Goal: Information Seeking & Learning: Find contact information

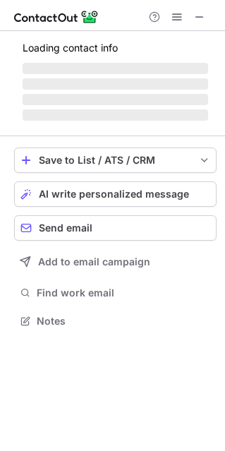
scroll to position [319, 225]
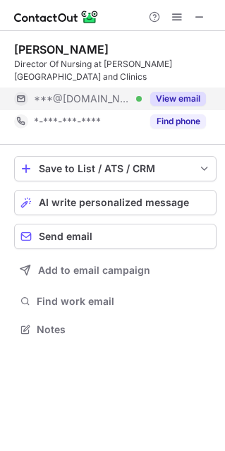
click at [190, 92] on button "View email" at bounding box center [178, 99] width 56 height 14
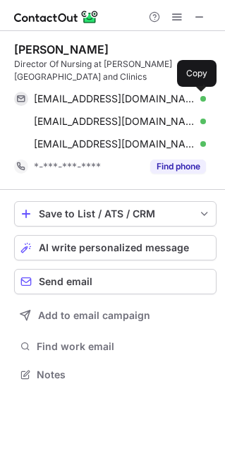
click at [204, 95] on span at bounding box center [198, 98] width 11 height 11
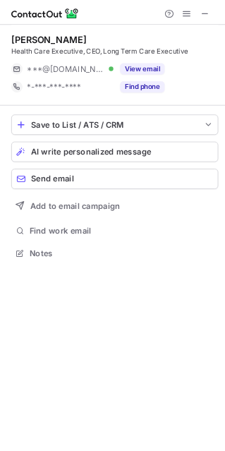
scroll to position [319, 225]
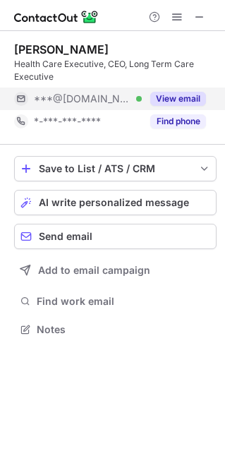
click at [176, 102] on button "View email" at bounding box center [178, 99] width 56 height 14
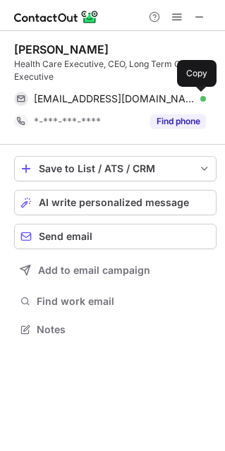
click at [198, 102] on span at bounding box center [198, 98] width 11 height 11
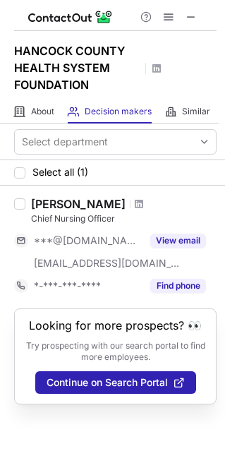
click at [50, 202] on div "Kami Ochoa" at bounding box center [78, 204] width 95 height 14
copy div "Kami Ochoa"
drag, startPoint x: 50, startPoint y: 202, endPoint x: 85, endPoint y: 209, distance: 35.8
click at [85, 209] on div "Kami Ochoa" at bounding box center [78, 204] width 95 height 14
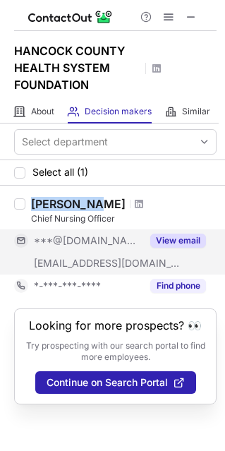
click at [156, 241] on button "View email" at bounding box center [178, 241] width 56 height 14
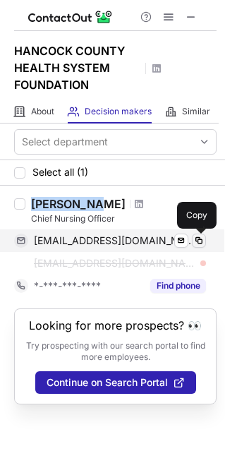
drag, startPoint x: 200, startPoint y: 241, endPoint x: 149, endPoint y: 254, distance: 53.2
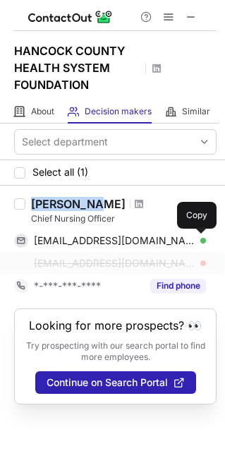
click at [199, 241] on span at bounding box center [198, 240] width 11 height 11
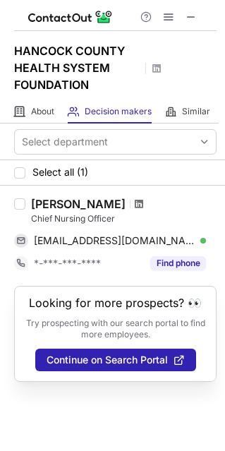
click at [135, 207] on span at bounding box center [139, 203] width 8 height 11
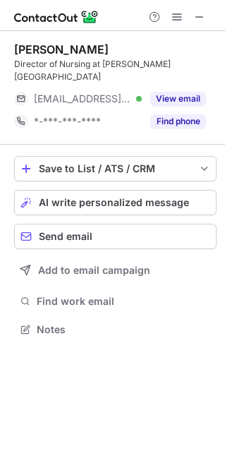
scroll to position [319, 225]
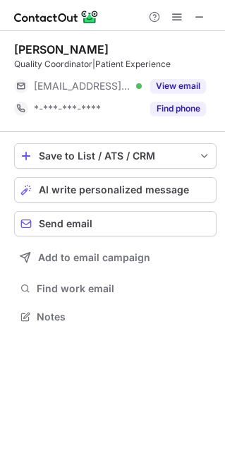
scroll to position [306, 225]
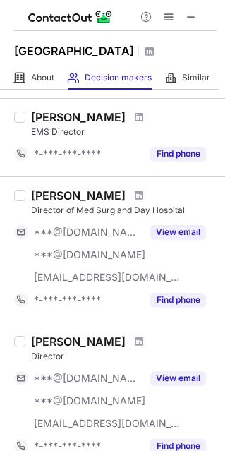
scroll to position [1034, 0]
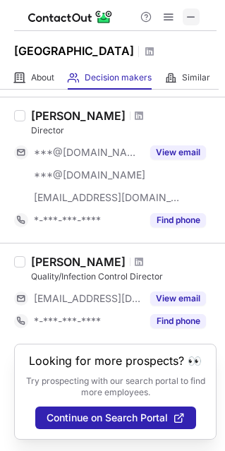
click at [184, 13] on button at bounding box center [191, 16] width 17 height 17
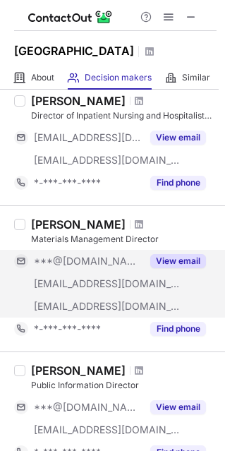
scroll to position [329, 0]
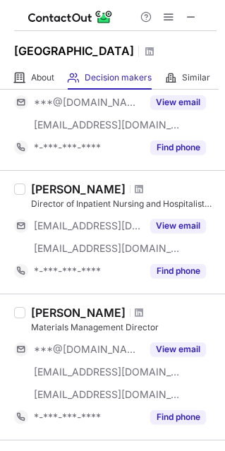
click at [35, 196] on div "Maureen Ewinger" at bounding box center [78, 189] width 95 height 14
copy div "Maureen"
drag, startPoint x: 35, startPoint y: 202, endPoint x: 88, endPoint y: 210, distance: 53.5
click at [88, 196] on div "Maureen Ewinger" at bounding box center [78, 189] width 95 height 14
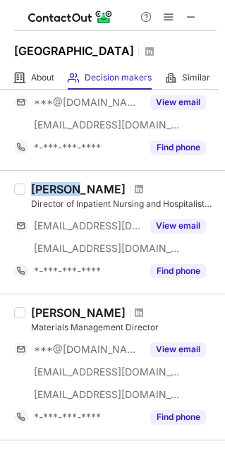
copy div "Maureen Ewinger"
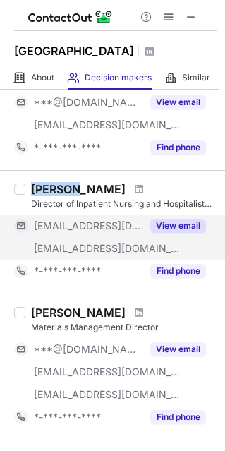
copy div "Maureen Ewinger"
click at [157, 233] on button "View email" at bounding box center [178, 226] width 56 height 14
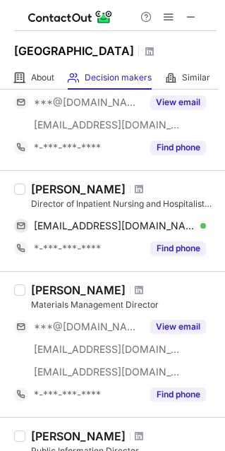
click at [117, 210] on div "Director of Inpatient Nursing and Hospitalist Services" at bounding box center [124, 204] width 186 height 13
copy div "Nursing"
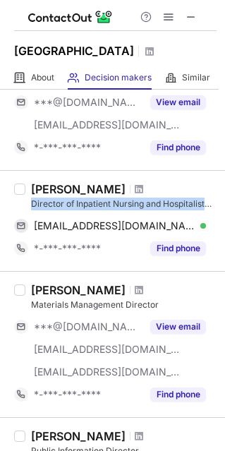
click at [117, 210] on div "Director of Inpatient Nursing and Hospitalist Services" at bounding box center [124, 204] width 186 height 13
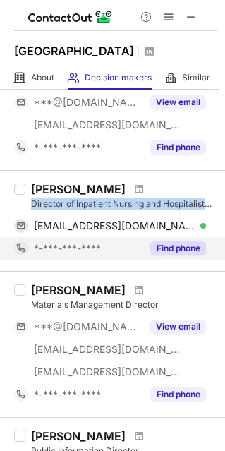
copy div "Director of Inpatient Nursing and Hospitalist Services"
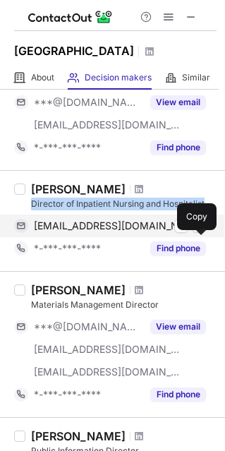
click at [195, 231] on span at bounding box center [198, 225] width 11 height 11
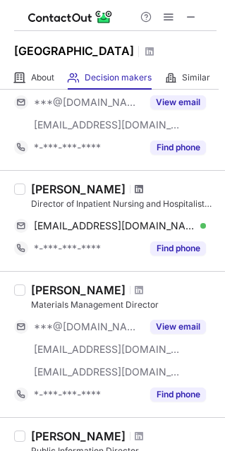
click at [140, 195] on span at bounding box center [139, 188] width 8 height 11
click at [136, 195] on span at bounding box center [139, 188] width 8 height 11
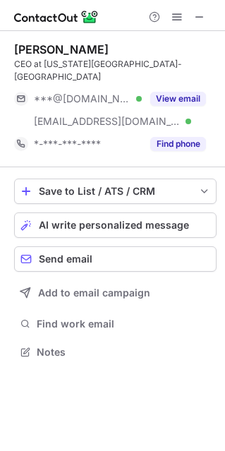
scroll to position [329, 225]
click at [173, 72] on div "Amy McDaniel CEO at Iowa Specialty Hospital-Belmond ***@msn.com Verified ***@ia…" at bounding box center [115, 98] width 202 height 113
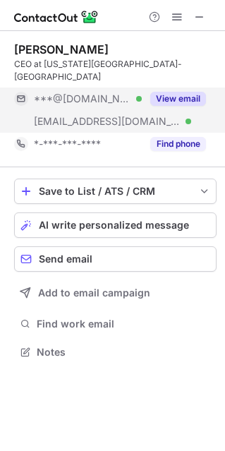
click at [180, 93] on div "View email" at bounding box center [174, 98] width 64 height 23
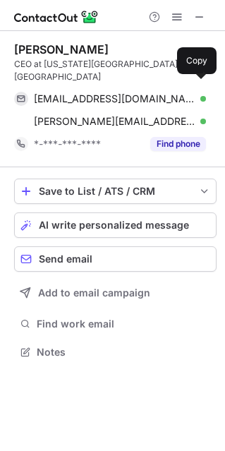
click at [200, 93] on span at bounding box center [198, 98] width 11 height 11
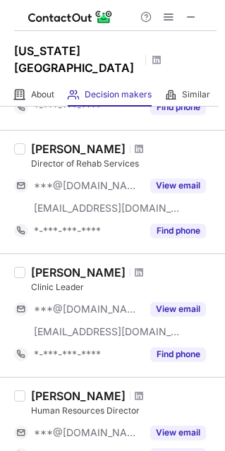
scroll to position [1102, 0]
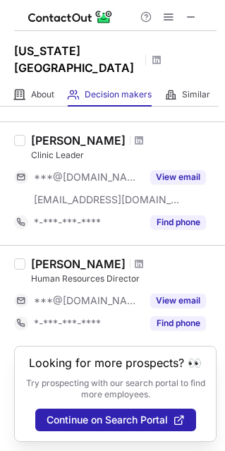
click at [34, 259] on div "[PERSON_NAME]" at bounding box center [78, 264] width 95 height 14
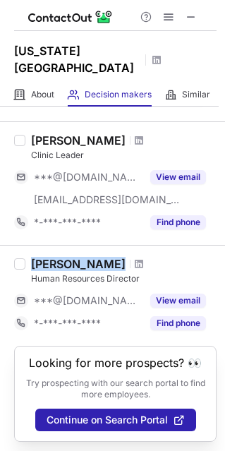
click at [34, 259] on div "[PERSON_NAME]" at bounding box center [78, 264] width 95 height 14
copy div "[PERSON_NAME]"
click at [135, 263] on span at bounding box center [139, 263] width 8 height 11
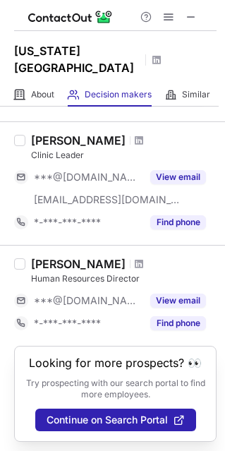
click at [84, 283] on div "Lori Bryant Human Resources Director ***@gmail.com View email *-***-***-**** Fi…" at bounding box center [120, 296] width 191 height 78
click at [84, 276] on div "Human Resources Director" at bounding box center [124, 278] width 186 height 13
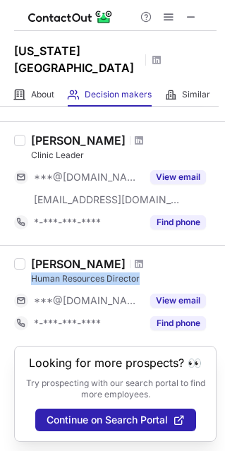
click at [84, 276] on div "Human Resources Director" at bounding box center [124, 278] width 186 height 13
copy div "Human Resources Director"
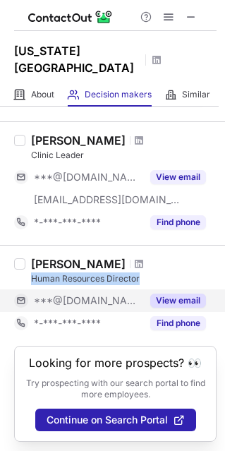
click at [169, 300] on button "View email" at bounding box center [178, 300] width 56 height 14
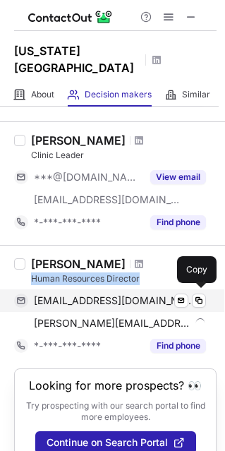
click at [195, 298] on span at bounding box center [198, 300] width 11 height 11
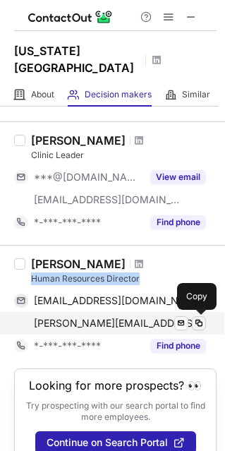
click at [198, 319] on span at bounding box center [198, 322] width 11 height 11
click at [198, 320] on span at bounding box center [198, 322] width 11 height 11
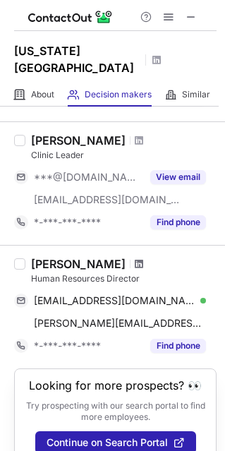
click at [135, 259] on span at bounding box center [139, 263] width 8 height 11
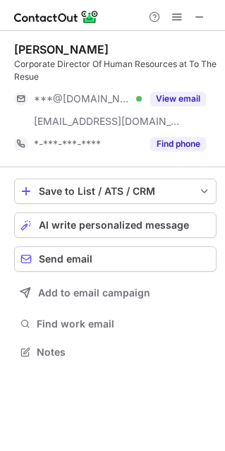
scroll to position [341, 225]
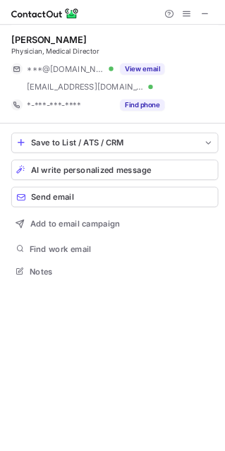
scroll to position [329, 225]
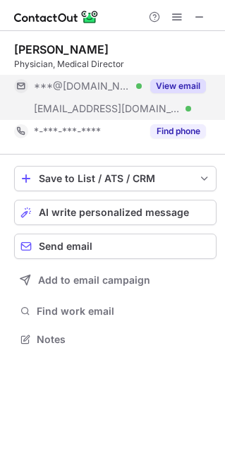
click at [202, 80] on button "View email" at bounding box center [178, 86] width 56 height 14
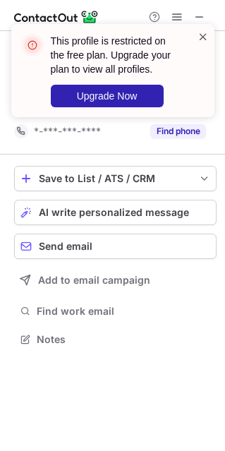
click at [206, 30] on span at bounding box center [203, 37] width 11 height 14
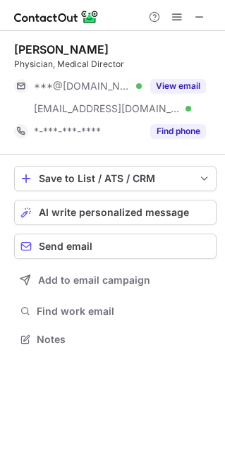
click at [163, 11] on div "This profile is restricted on the free plan. Upgrade your plan to view all prof…" at bounding box center [113, 76] width 226 height 133
click at [176, 16] on span at bounding box center [176, 16] width 11 height 11
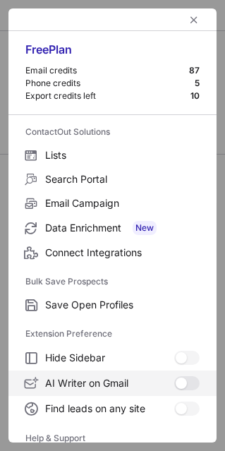
scroll to position [136, 0]
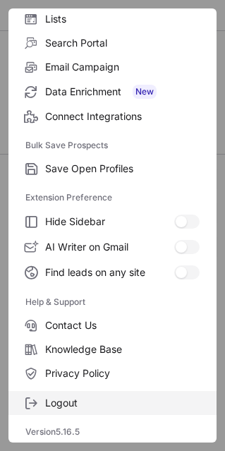
click at [89, 403] on span "Logout" at bounding box center [122, 402] width 154 height 13
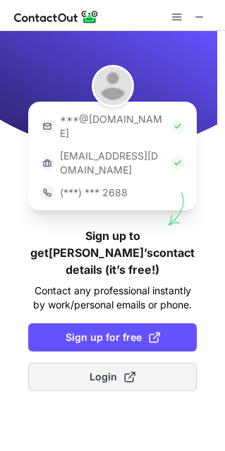
click at [124, 371] on span at bounding box center [129, 376] width 11 height 11
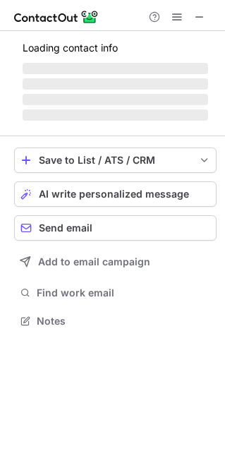
scroll to position [317, 225]
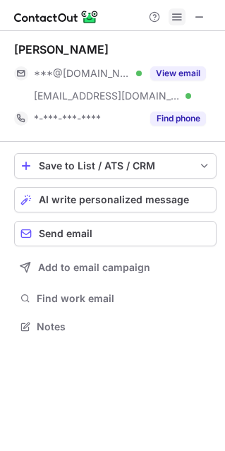
click at [169, 16] on button at bounding box center [177, 16] width 17 height 17
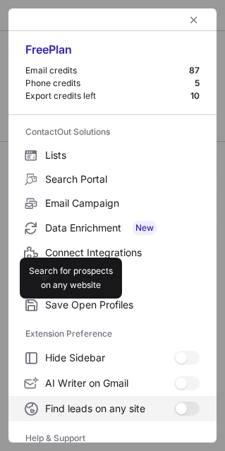
scroll to position [136, 0]
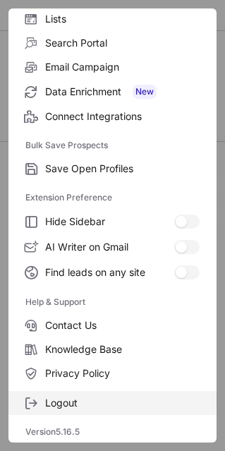
click at [54, 406] on span "Logout" at bounding box center [122, 402] width 154 height 13
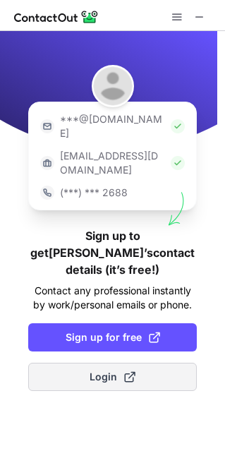
click at [71, 363] on button "Login" at bounding box center [112, 377] width 169 height 28
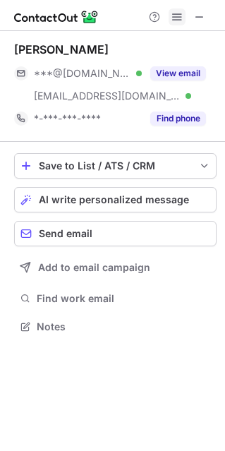
scroll to position [317, 225]
click at [179, 12] on span at bounding box center [176, 16] width 11 height 11
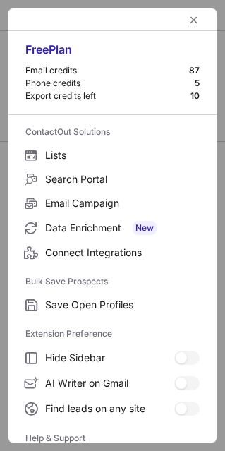
scroll to position [136, 0]
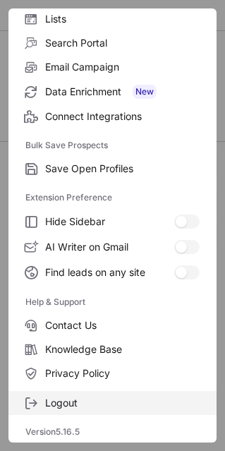
click at [102, 396] on span "Logout" at bounding box center [122, 402] width 154 height 13
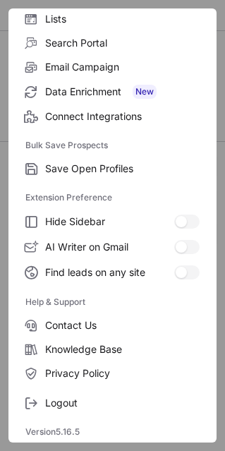
scroll to position [274, 225]
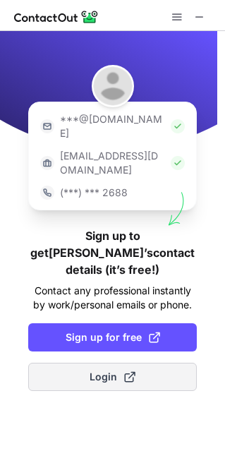
click at [116, 370] on span "Login" at bounding box center [113, 377] width 46 height 14
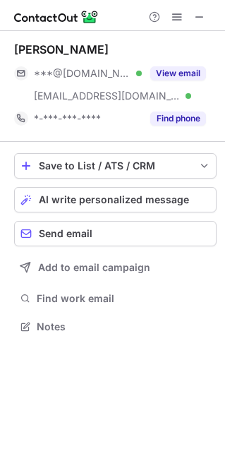
scroll to position [317, 225]
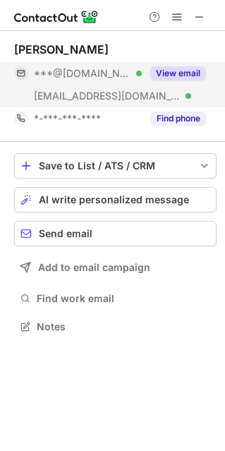
click at [193, 80] on div "View email" at bounding box center [174, 73] width 64 height 23
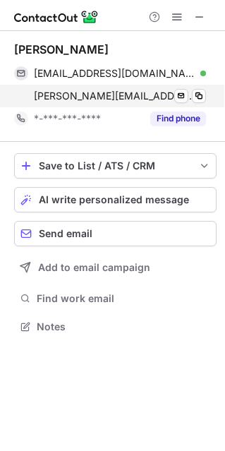
click at [205, 90] on div "david.river@sbcglobal.net Verified" at bounding box center [120, 96] width 172 height 13
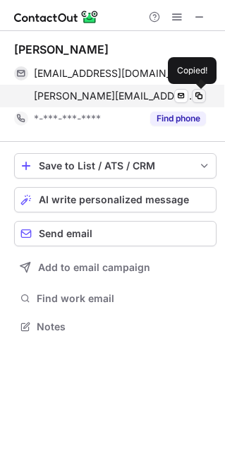
click at [201, 89] on button at bounding box center [199, 96] width 14 height 14
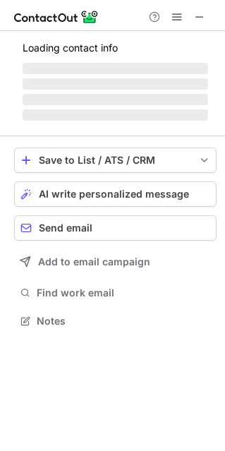
scroll to position [306, 225]
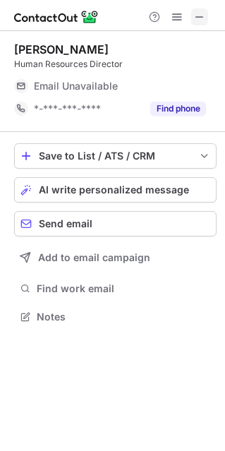
click at [196, 15] on span at bounding box center [199, 16] width 11 height 11
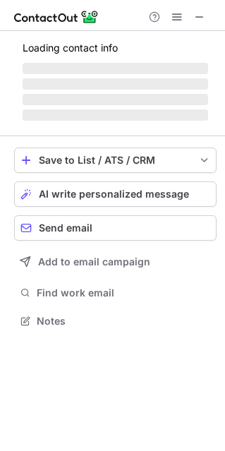
scroll to position [306, 225]
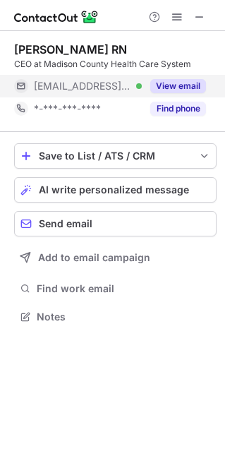
click at [175, 85] on button "View email" at bounding box center [178, 86] width 56 height 14
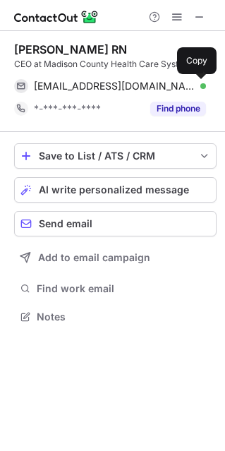
click at [195, 86] on span at bounding box center [198, 85] width 11 height 11
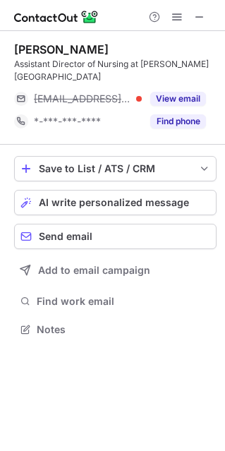
scroll to position [319, 225]
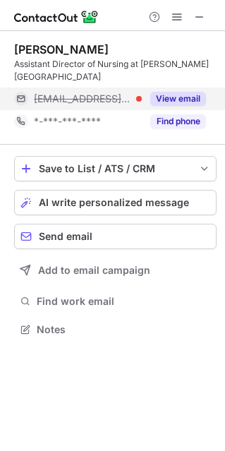
click at [183, 99] on button "View email" at bounding box center [178, 99] width 56 height 14
drag, startPoint x: 206, startPoint y: 99, endPoint x: 32, endPoint y: 104, distance: 174.3
click at [34, 104] on div "charlynn.gardner@mrhcia.com" at bounding box center [115, 98] width 202 height 23
click at [175, 90] on div "charlynn.gardner@mrhcia.com" at bounding box center [110, 98] width 192 height 23
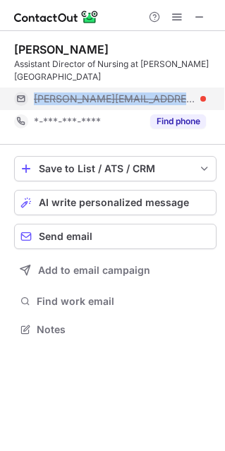
click at [175, 90] on div "charlynn.gardner@mrhcia.com" at bounding box center [110, 98] width 192 height 23
copy span "charlynn.gardner@mrhcia.com"
click at [175, 90] on div "charlynn.gardner@mrhcia.com" at bounding box center [110, 98] width 192 height 23
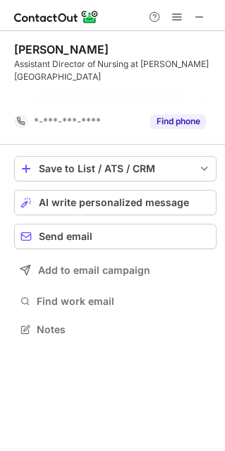
scroll to position [7, 7]
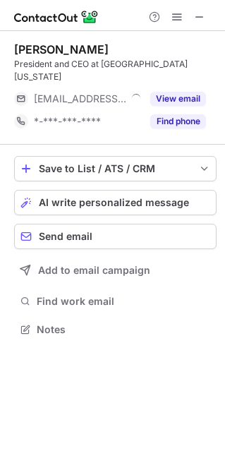
scroll to position [306, 225]
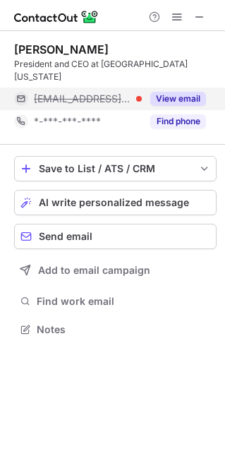
click at [198, 92] on button "View email" at bounding box center [178, 99] width 56 height 14
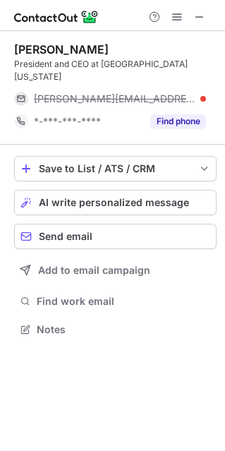
click at [203, 92] on div "thomas.clancy@mercyic.org" at bounding box center [120, 98] width 172 height 13
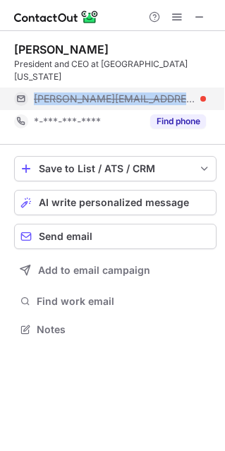
copy div "thomas.clancy@mercyic.org"
drag, startPoint x: 203, startPoint y: 88, endPoint x: 16, endPoint y: 86, distance: 187.0
click at [16, 87] on div "thomas.clancy@mercyic.org" at bounding box center [110, 98] width 192 height 23
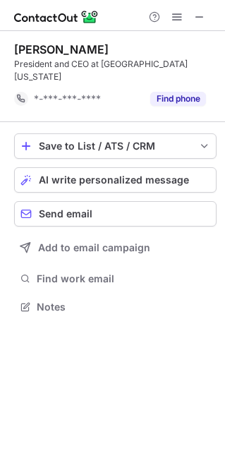
scroll to position [7, 7]
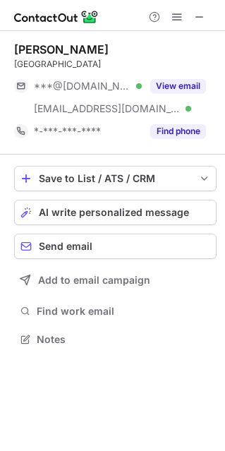
scroll to position [329, 225]
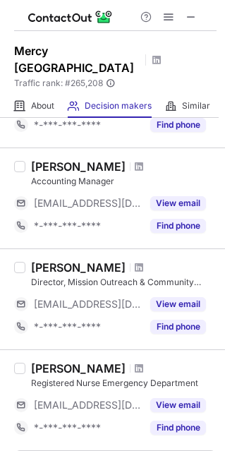
scroll to position [243, 0]
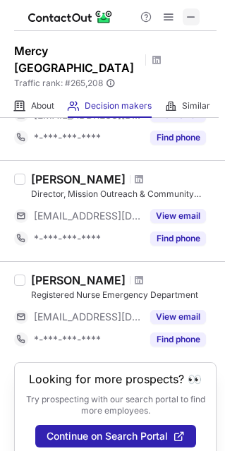
click at [188, 23] on span at bounding box center [191, 16] width 11 height 11
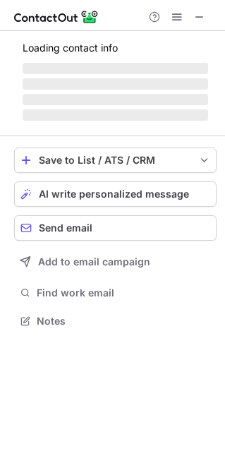
scroll to position [352, 225]
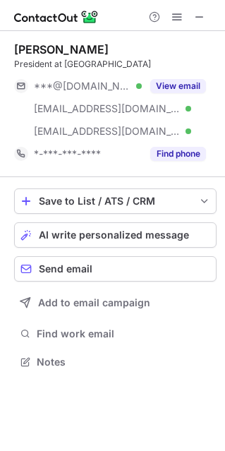
click at [181, 75] on div "View email" at bounding box center [174, 86] width 64 height 23
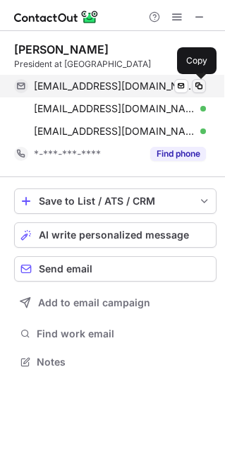
click at [201, 89] on span at bounding box center [198, 85] width 11 height 11
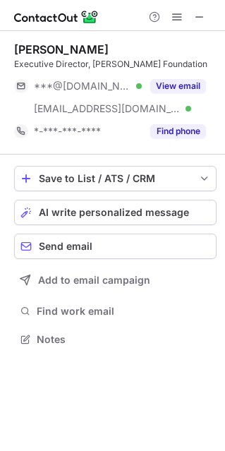
scroll to position [329, 225]
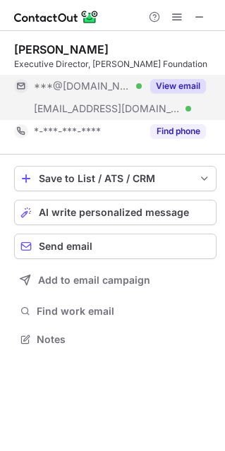
click at [198, 79] on button "View email" at bounding box center [178, 86] width 56 height 14
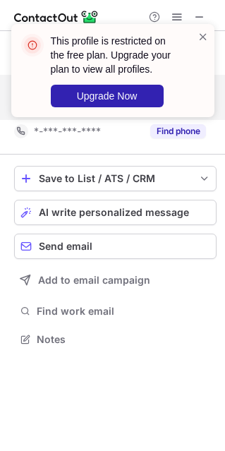
click at [202, 44] on div at bounding box center [203, 71] width 11 height 82
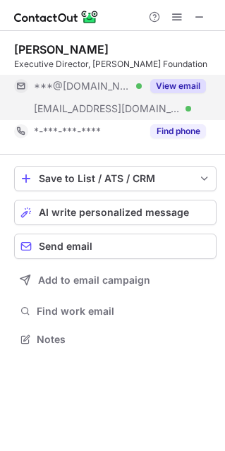
click at [201, 41] on span at bounding box center [203, 37] width 11 height 14
click at [175, 25] on div at bounding box center [112, 15] width 225 height 31
click at [174, 23] on span at bounding box center [176, 16] width 11 height 11
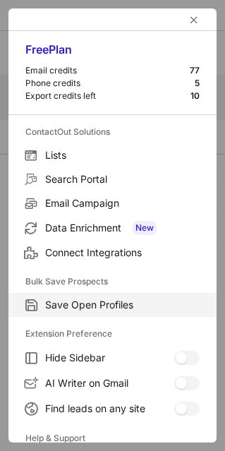
scroll to position [136, 0]
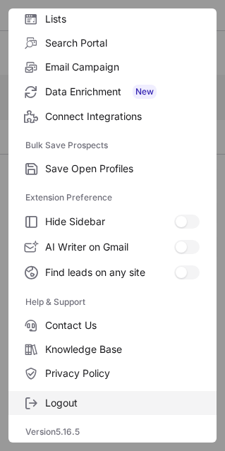
click at [80, 406] on span "Logout" at bounding box center [122, 402] width 154 height 13
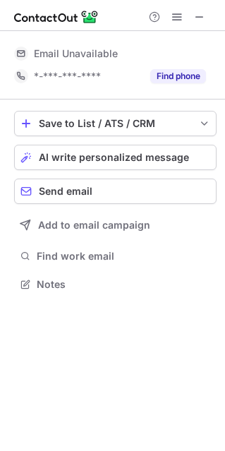
scroll to position [0, 0]
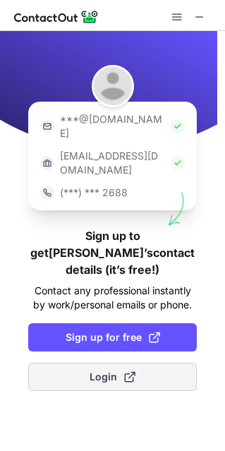
click at [126, 371] on span at bounding box center [129, 376] width 11 height 11
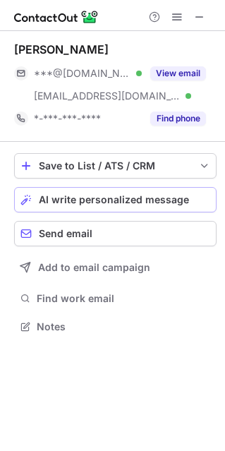
scroll to position [317, 225]
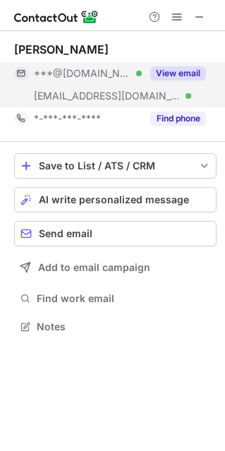
click at [186, 68] on button "View email" at bounding box center [178, 73] width 56 height 14
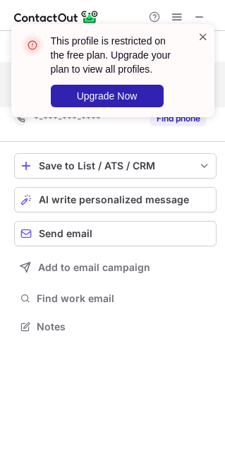
click at [205, 31] on span at bounding box center [203, 37] width 11 height 14
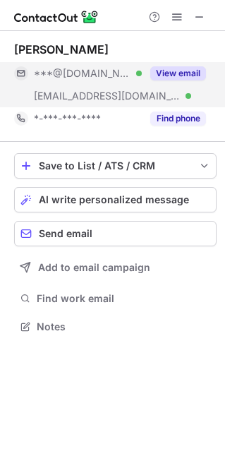
click at [179, 16] on div "This profile is restricted on the free plan. Upgrade your plan to view all prof…" at bounding box center [113, 24] width 226 height 28
click at [179, 16] on span at bounding box center [176, 16] width 11 height 11
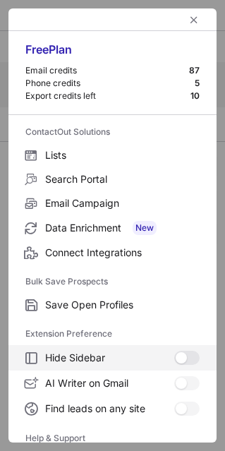
scroll to position [136, 0]
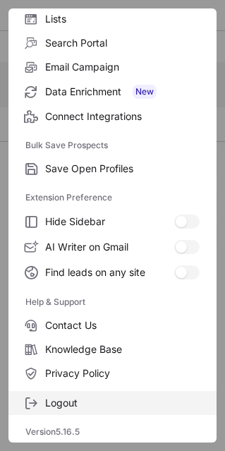
click at [92, 398] on span "Logout" at bounding box center [122, 402] width 154 height 13
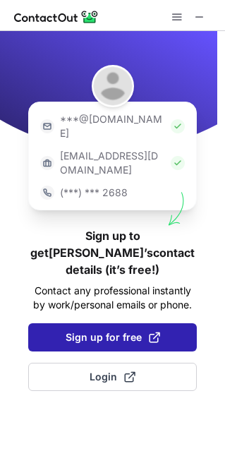
click at [121, 330] on span "Sign up for free" at bounding box center [113, 337] width 95 height 14
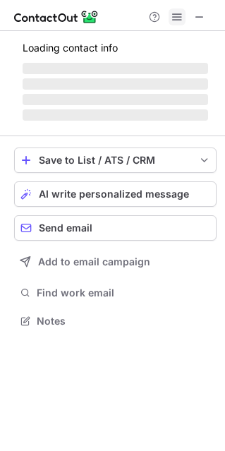
scroll to position [313, 225]
click at [184, 14] on button at bounding box center [177, 16] width 17 height 17
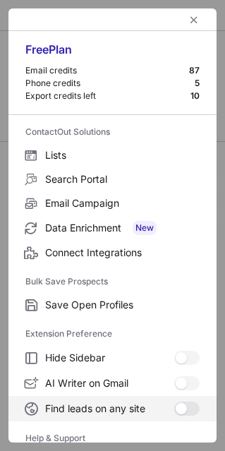
scroll to position [136, 0]
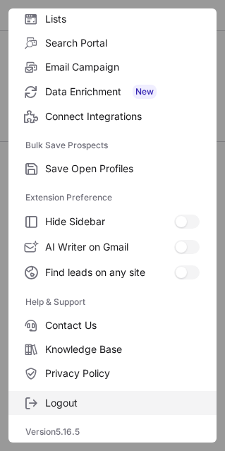
click at [106, 396] on span "Logout" at bounding box center [122, 402] width 154 height 13
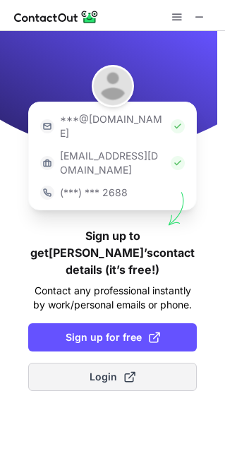
click at [152, 363] on button "Login" at bounding box center [112, 377] width 169 height 28
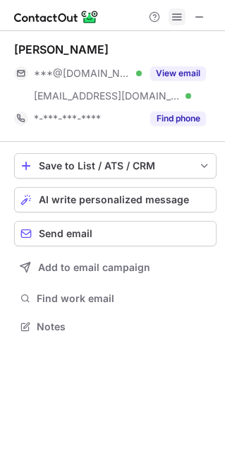
scroll to position [317, 225]
click at [178, 14] on span at bounding box center [176, 16] width 11 height 11
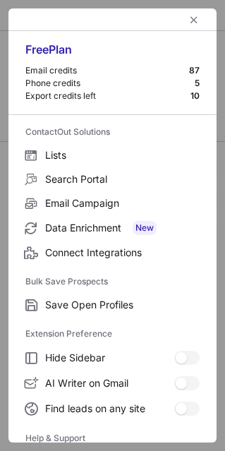
scroll to position [136, 0]
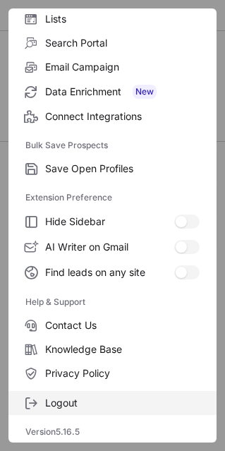
click at [111, 394] on label "Logout" at bounding box center [112, 403] width 208 height 24
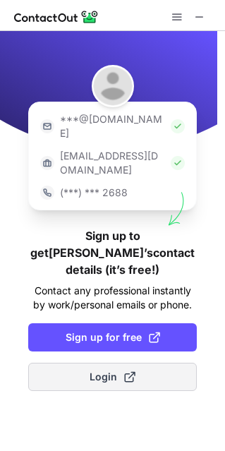
click at [129, 371] on span at bounding box center [129, 376] width 11 height 11
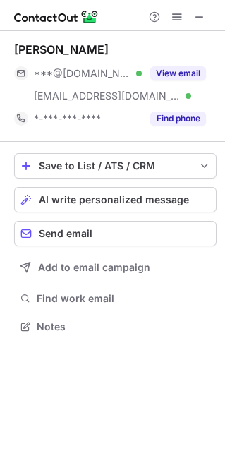
scroll to position [317, 225]
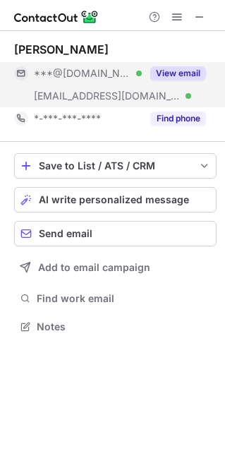
click at [197, 74] on button "View email" at bounding box center [178, 73] width 56 height 14
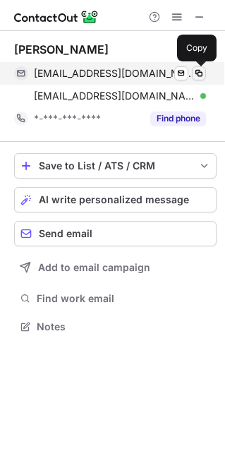
click at [201, 71] on span at bounding box center [198, 73] width 11 height 11
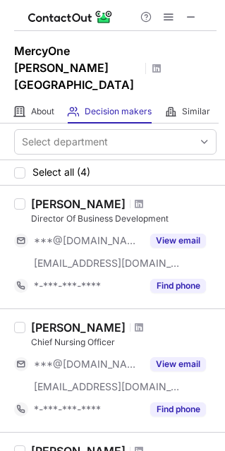
scroll to position [87, 0]
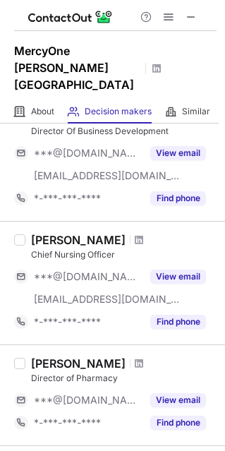
click at [133, 233] on div "[PERSON_NAME]" at bounding box center [124, 240] width 186 height 14
drag, startPoint x: 144, startPoint y: 222, endPoint x: 63, endPoint y: 229, distance: 80.7
click at [143, 234] on span at bounding box center [139, 239] width 8 height 11
click at [65, 233] on div "[PERSON_NAME]" at bounding box center [78, 240] width 95 height 14
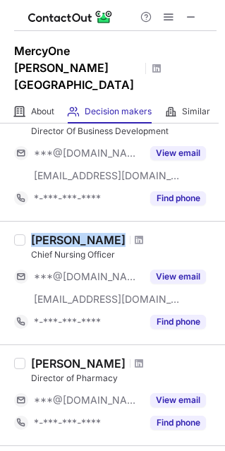
click at [65, 233] on div "[PERSON_NAME]" at bounding box center [78, 240] width 95 height 14
copy div "[PERSON_NAME]"
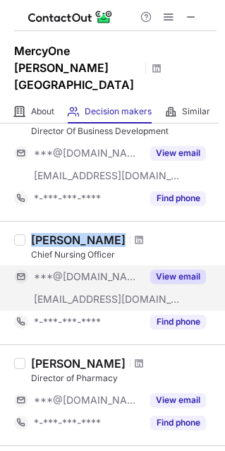
click at [180, 269] on button "View email" at bounding box center [178, 276] width 56 height 14
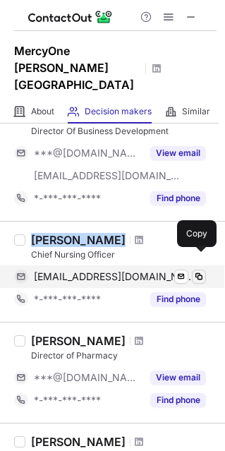
click at [195, 271] on span at bounding box center [198, 276] width 11 height 11
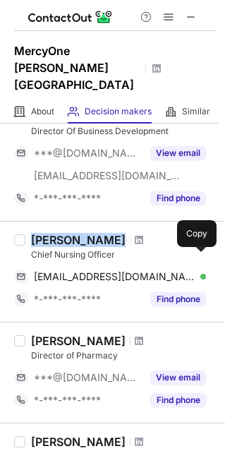
copy div "Anthony Atkinson"
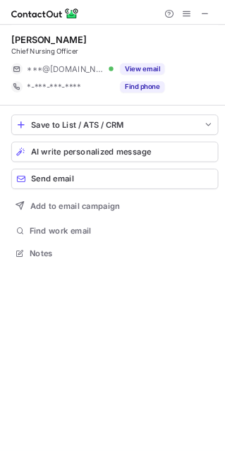
scroll to position [306, 225]
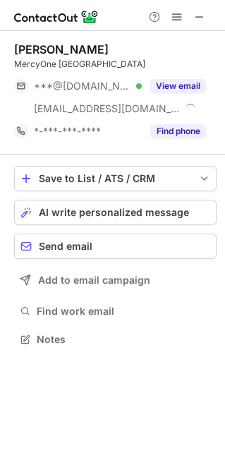
scroll to position [329, 225]
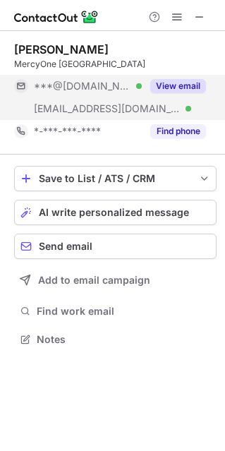
click at [171, 85] on button "View email" at bounding box center [178, 86] width 56 height 14
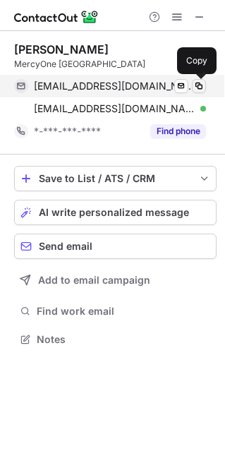
click at [202, 83] on span at bounding box center [198, 85] width 11 height 11
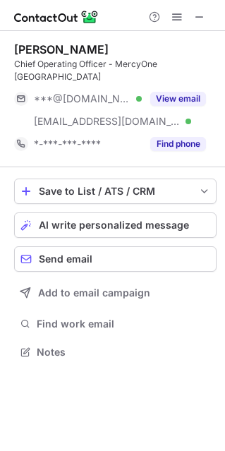
scroll to position [341, 225]
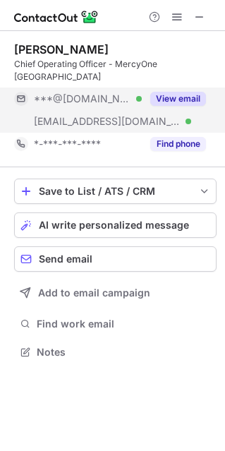
click at [173, 90] on div "View email" at bounding box center [174, 98] width 64 height 23
click at [205, 97] on div "***@[DOMAIN_NAME]" at bounding box center [120, 98] width 172 height 13
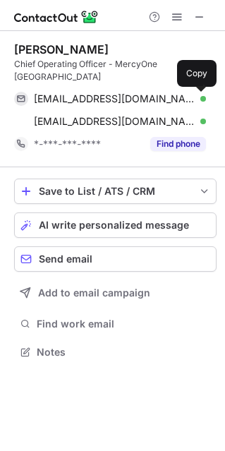
click at [205, 97] on button at bounding box center [199, 99] width 14 height 14
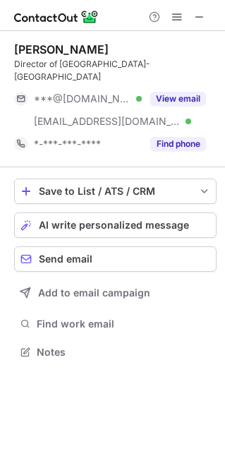
scroll to position [329, 225]
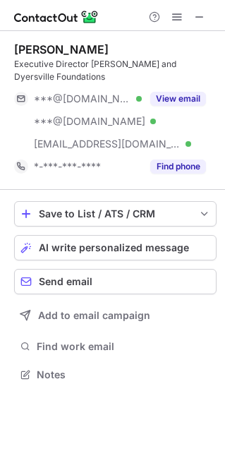
scroll to position [364, 225]
click at [195, 15] on span at bounding box center [199, 16] width 11 height 11
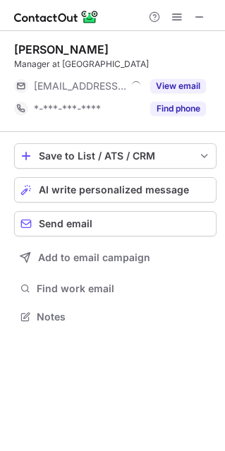
scroll to position [306, 225]
click at [177, 77] on div "View email" at bounding box center [174, 86] width 64 height 23
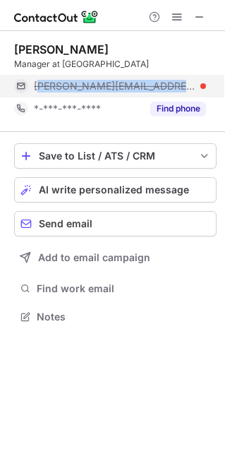
copy span "atalie.[PERSON_NAME]@centralcommunityho"
copy div "[PERSON_NAME].[PERSON_NAME]@centralcommunityho"
drag, startPoint x: 198, startPoint y: 88, endPoint x: 28, endPoint y: 92, distance: 169.3
click at [28, 92] on div "[PERSON_NAME][EMAIL_ADDRESS][PERSON_NAME][DOMAIN_NAME]" at bounding box center [110, 86] width 192 height 23
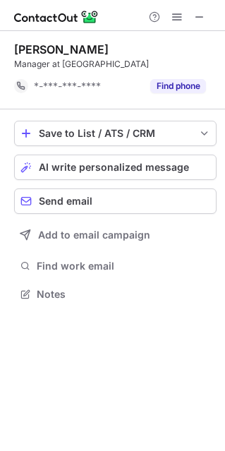
scroll to position [7, 7]
click at [198, 23] on span at bounding box center [199, 16] width 11 height 11
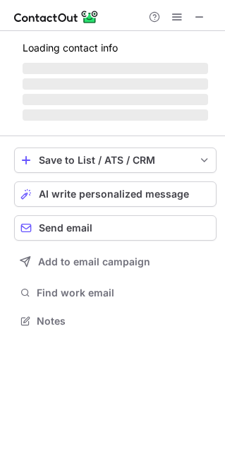
scroll to position [313, 225]
drag, startPoint x: 190, startPoint y: 11, endPoint x: 176, endPoint y: 1, distance: 17.8
click at [190, 12] on div "Help & Support" at bounding box center [177, 16] width 68 height 17
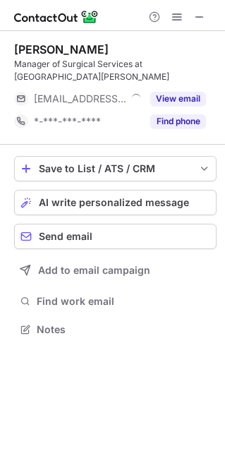
scroll to position [319, 225]
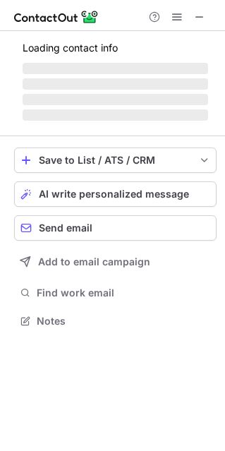
scroll to position [319, 225]
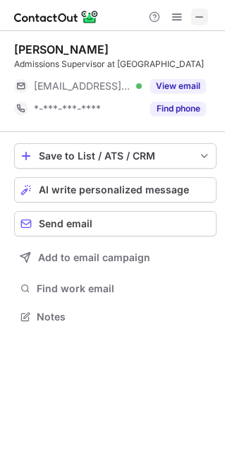
click at [196, 16] on span at bounding box center [199, 16] width 11 height 11
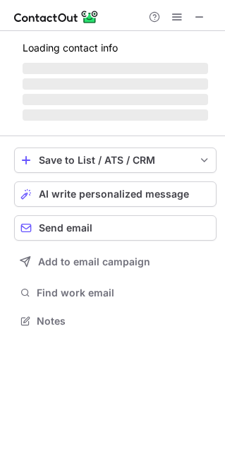
scroll to position [319, 225]
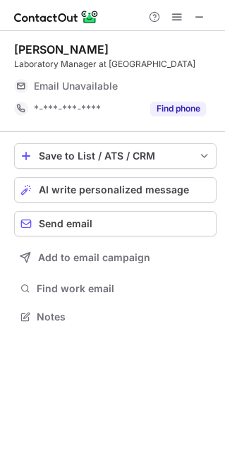
drag, startPoint x: 200, startPoint y: 18, endPoint x: 36, endPoint y: 100, distance: 183.3
click at [198, 18] on span at bounding box center [199, 16] width 11 height 11
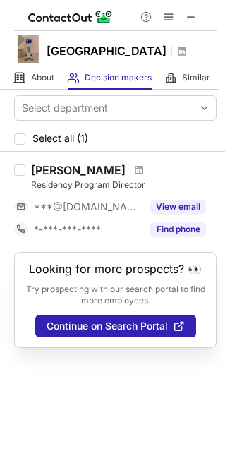
click at [92, 177] on div "[PERSON_NAME]" at bounding box center [78, 170] width 95 height 14
click at [195, 19] on span at bounding box center [191, 16] width 11 height 11
click at [69, 177] on div "[PERSON_NAME]" at bounding box center [78, 170] width 95 height 14
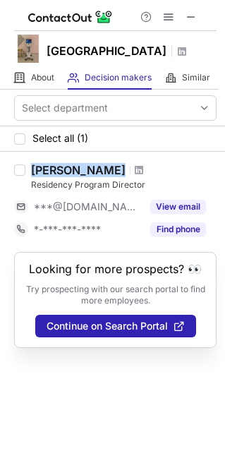
copy div "[PERSON_NAME]"
click at [69, 177] on div "[PERSON_NAME]" at bounding box center [78, 170] width 95 height 14
click at [135, 176] on span at bounding box center [139, 169] width 8 height 11
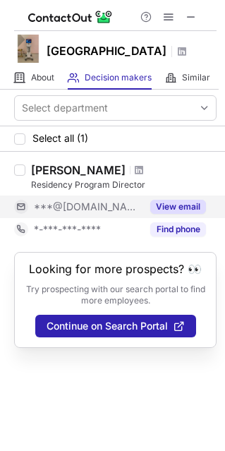
click at [71, 177] on div "John N Hamiel" at bounding box center [78, 170] width 95 height 14
click at [67, 191] on div "Residency Program Director" at bounding box center [124, 184] width 186 height 13
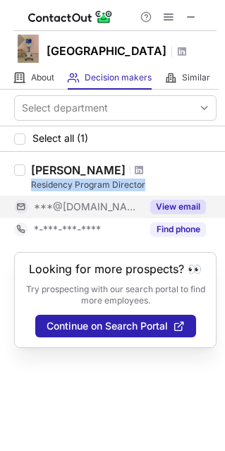
click at [190, 214] on button "View email" at bounding box center [178, 207] width 56 height 14
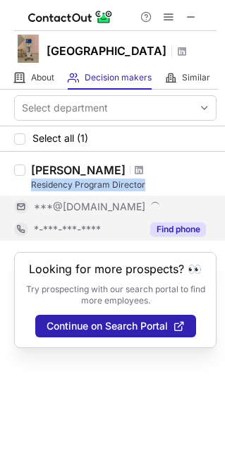
copy div "Residency Program Director"
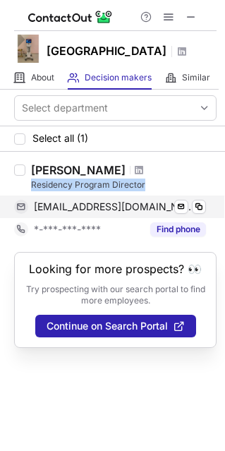
drag, startPoint x: 168, startPoint y: 218, endPoint x: 129, endPoint y: 216, distance: 38.9
click at [129, 216] on div "johnhamiel@gmail.com Verified Send email Copy" at bounding box center [110, 206] width 192 height 23
click at [199, 212] on span at bounding box center [198, 206] width 11 height 11
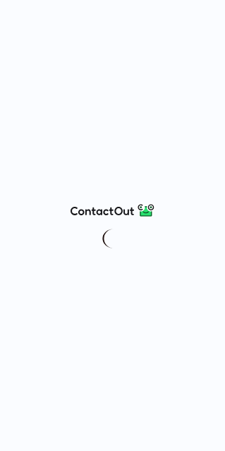
click at [195, 210] on div at bounding box center [112, 225] width 225 height 451
click at [191, 178] on div at bounding box center [112, 225] width 225 height 451
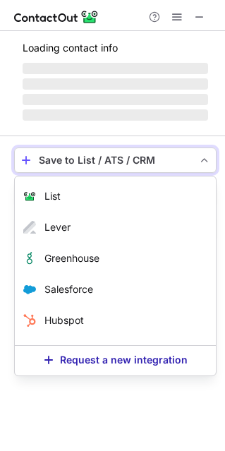
scroll to position [313, 225]
click at [191, 178] on div "List Select Lever Connect Greenhouse Connect Salesforce Connect Hubspot Connect…" at bounding box center [115, 276] width 202 height 200
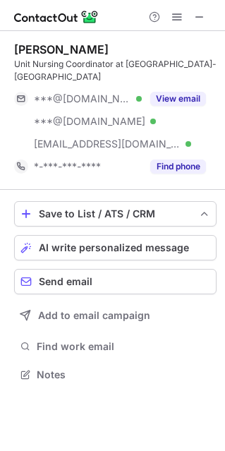
scroll to position [364, 225]
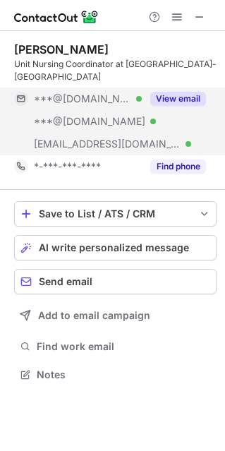
click at [193, 99] on button "View email" at bounding box center [178, 99] width 56 height 14
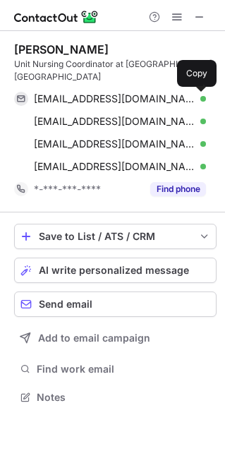
scroll to position [387, 225]
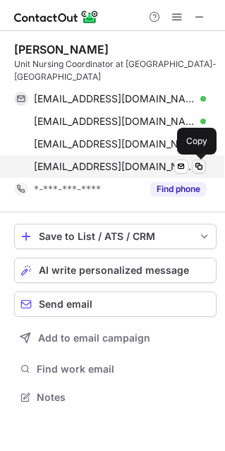
click at [200, 162] on span at bounding box center [198, 166] width 11 height 11
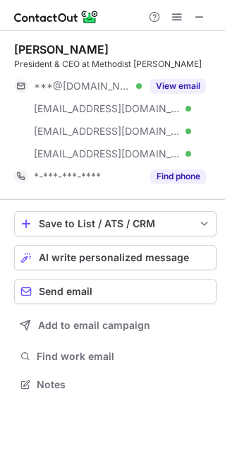
scroll to position [374, 225]
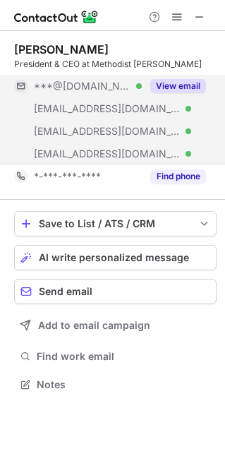
click at [204, 79] on button "View email" at bounding box center [178, 86] width 56 height 14
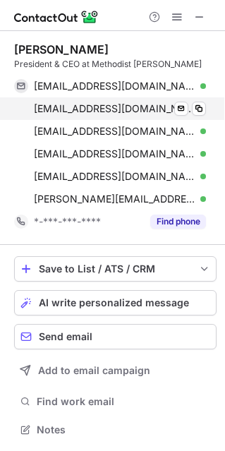
scroll to position [419, 225]
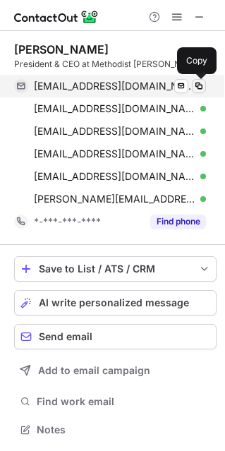
click at [200, 89] on span at bounding box center [198, 85] width 11 height 11
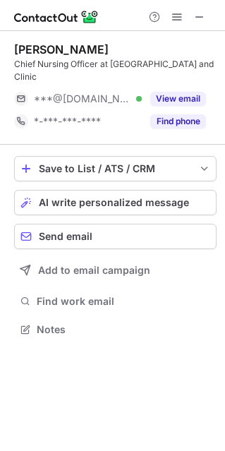
scroll to position [319, 225]
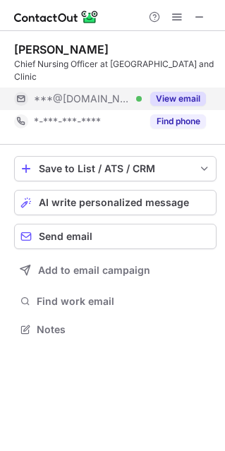
click at [185, 99] on button "View email" at bounding box center [178, 99] width 56 height 14
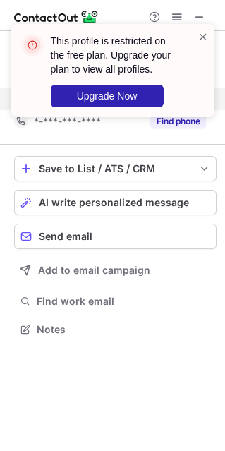
click at [205, 37] on span at bounding box center [203, 37] width 11 height 14
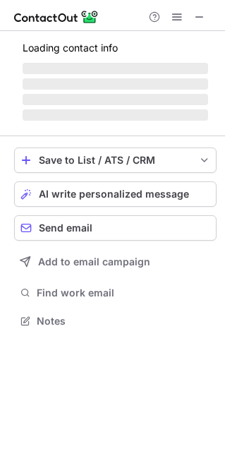
scroll to position [306, 225]
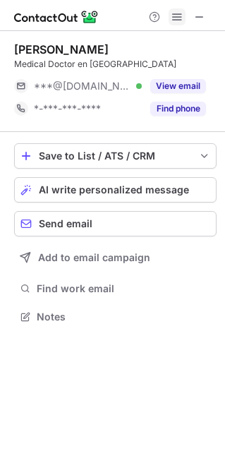
click at [177, 18] on span at bounding box center [176, 16] width 11 height 11
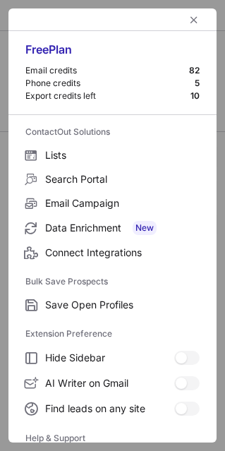
scroll to position [136, 0]
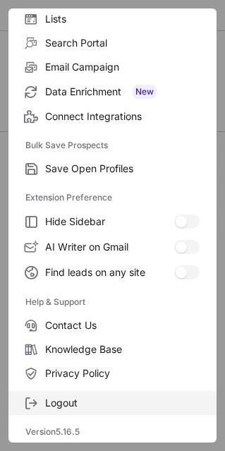
click at [88, 409] on label "Logout" at bounding box center [112, 403] width 208 height 24
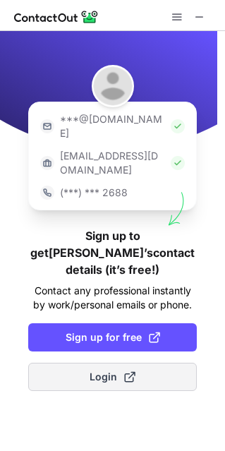
click at [125, 371] on span at bounding box center [129, 376] width 11 height 11
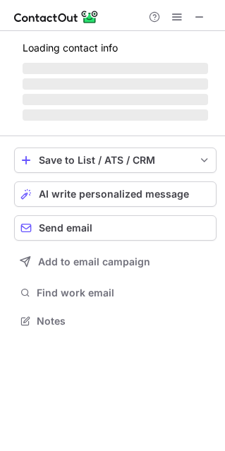
scroll to position [7, 7]
click at [178, 19] on span at bounding box center [176, 16] width 11 height 11
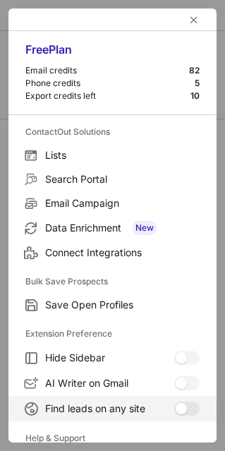
scroll to position [136, 0]
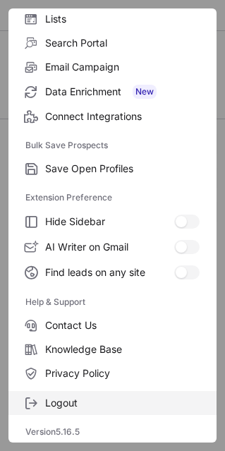
click at [85, 413] on label "Logout" at bounding box center [112, 403] width 208 height 24
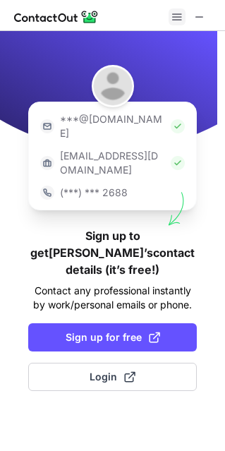
click at [169, 10] on div at bounding box center [188, 16] width 45 height 17
click at [102, 418] on div "***@gmail.com ***@company.com (***) *** 2688 Sign up to get Yanet’s contact det…" at bounding box center [112, 241] width 225 height 420
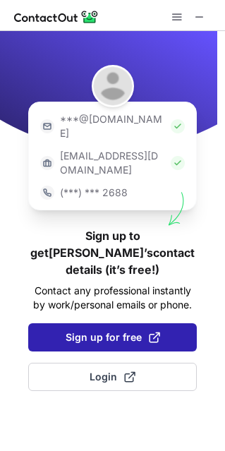
click at [149, 332] on span at bounding box center [154, 337] width 11 height 11
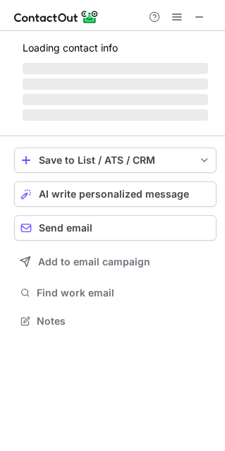
scroll to position [7, 7]
click at [176, 13] on span at bounding box center [176, 16] width 11 height 11
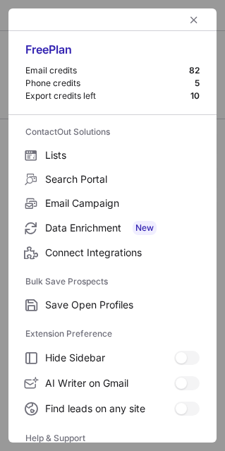
scroll to position [136, 0]
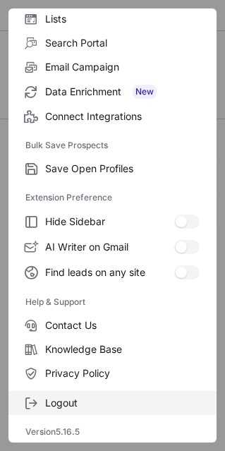
click at [71, 403] on span "Logout" at bounding box center [122, 402] width 154 height 13
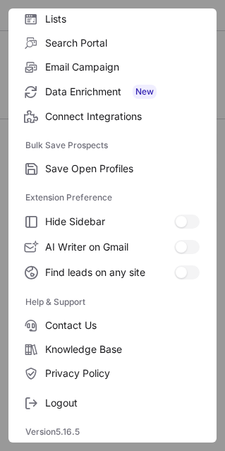
scroll to position [0, 0]
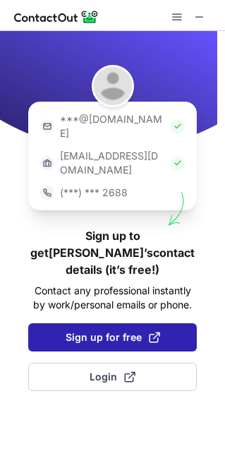
click at [149, 332] on span at bounding box center [154, 337] width 11 height 11
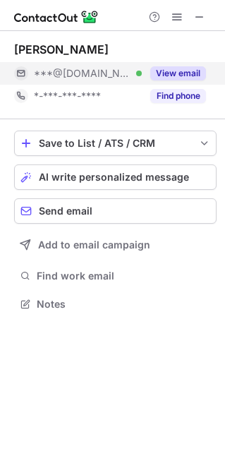
scroll to position [293, 225]
click at [198, 78] on button "View email" at bounding box center [178, 73] width 56 height 14
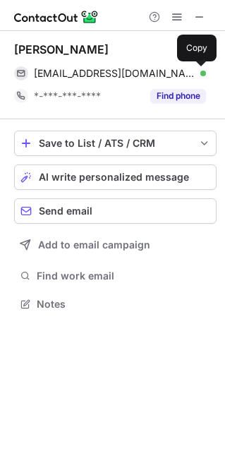
click at [195, 75] on span at bounding box center [198, 73] width 11 height 11
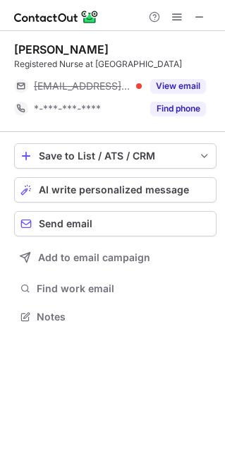
scroll to position [306, 225]
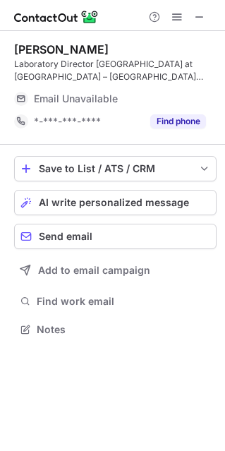
scroll to position [319, 225]
click at [194, 12] on span at bounding box center [199, 16] width 11 height 11
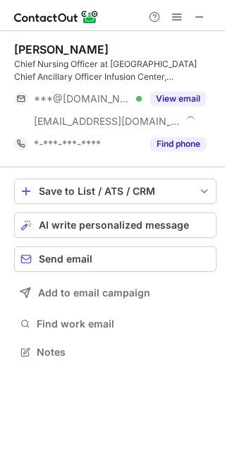
scroll to position [341, 225]
click at [193, 16] on button at bounding box center [199, 16] width 17 height 17
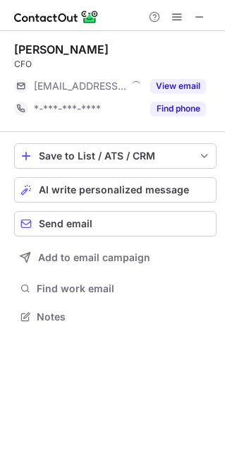
scroll to position [306, 225]
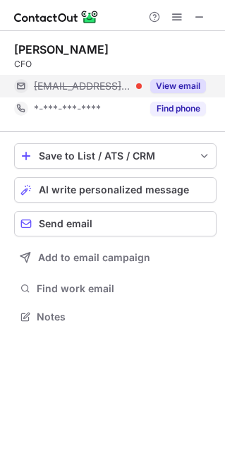
click at [179, 86] on button "View email" at bounding box center [178, 86] width 56 height 14
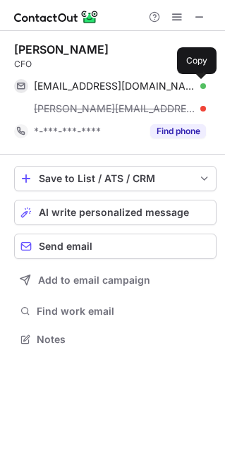
scroll to position [329, 225]
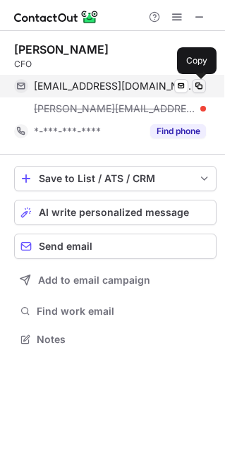
click at [198, 80] on span at bounding box center [198, 85] width 11 height 11
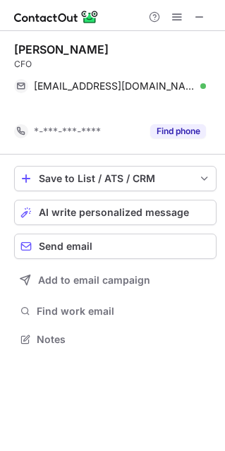
scroll to position [306, 225]
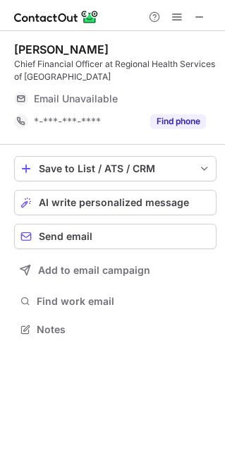
scroll to position [319, 225]
click at [193, 15] on button at bounding box center [199, 16] width 17 height 17
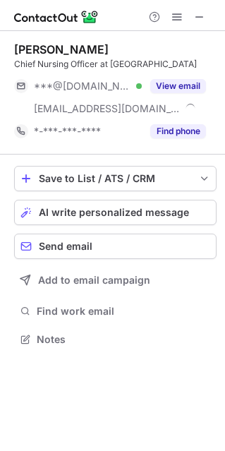
scroll to position [329, 225]
click at [183, 79] on button "View email" at bounding box center [178, 86] width 56 height 14
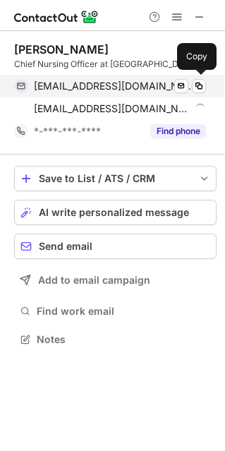
click at [195, 93] on div "[EMAIL_ADDRESS][DOMAIN_NAME] Verified Send email Copy" at bounding box center [110, 86] width 192 height 23
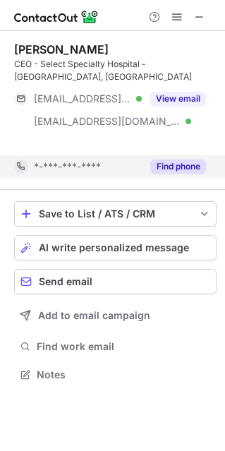
scroll to position [7, 7]
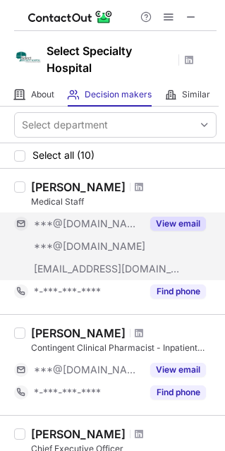
scroll to position [176, 0]
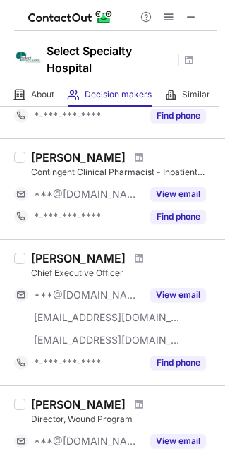
click at [77, 256] on div "[PERSON_NAME]" at bounding box center [78, 258] width 95 height 14
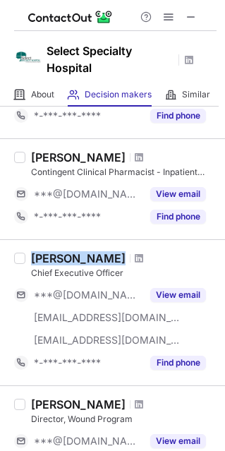
click at [77, 256] on div "[PERSON_NAME]" at bounding box center [78, 258] width 95 height 14
copy div "[PERSON_NAME]"
click at [135, 253] on span at bounding box center [139, 258] width 8 height 11
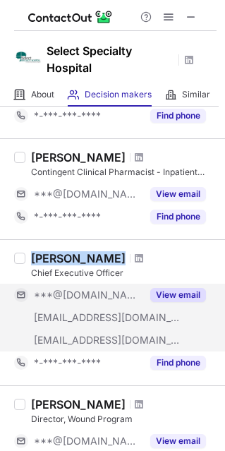
click at [78, 271] on div "Chief Executive Officer" at bounding box center [124, 273] width 186 height 13
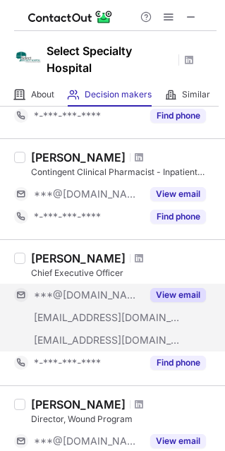
click at [78, 271] on div "Chief Executive Officer" at bounding box center [124, 273] width 186 height 13
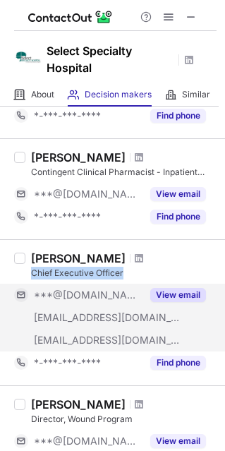
copy div "Chief Executive Officer"
click at [176, 296] on button "View email" at bounding box center [178, 295] width 56 height 14
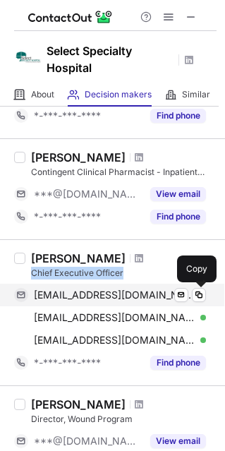
copy div "Chief Executive Officer"
click at [203, 289] on span at bounding box center [198, 294] width 11 height 11
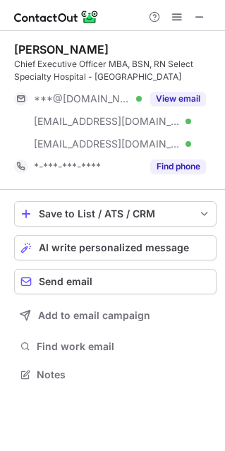
scroll to position [364, 225]
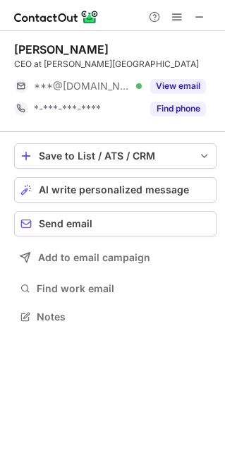
scroll to position [306, 225]
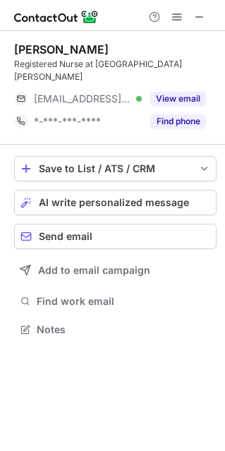
scroll to position [319, 225]
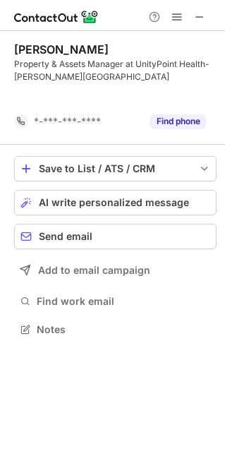
scroll to position [7, 7]
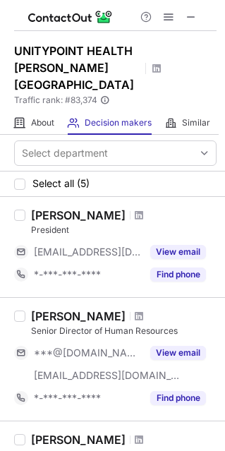
click at [61, 208] on div "[PERSON_NAME]" at bounding box center [78, 215] width 95 height 14
copy div "Jennifer"
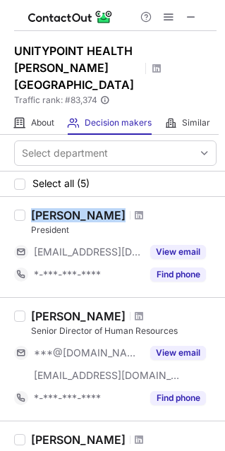
click at [61, 208] on div "Jennifer Havens" at bounding box center [78, 215] width 95 height 14
copy div "Jennifer Havens"
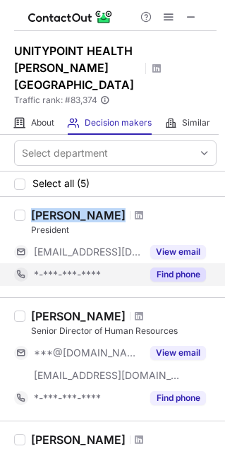
copy div "[PERSON_NAME]"
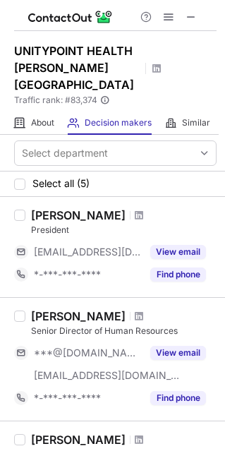
click at [60, 224] on div "President" at bounding box center [124, 230] width 186 height 13
copy div "President"
click at [60, 224] on div "President" at bounding box center [124, 230] width 186 height 13
click at [135, 210] on span at bounding box center [139, 215] width 8 height 11
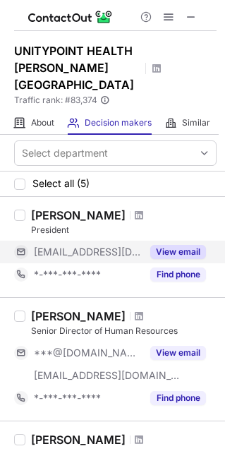
click at [195, 245] on button "View email" at bounding box center [178, 252] width 56 height 14
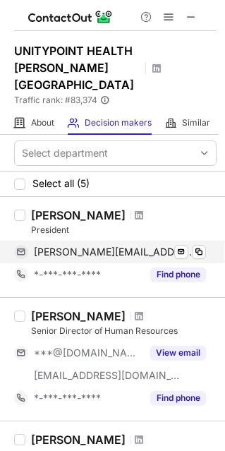
click at [198, 241] on div "jennifer.havens@unitypoint.org Verified Send email Copy" at bounding box center [110, 252] width 192 height 23
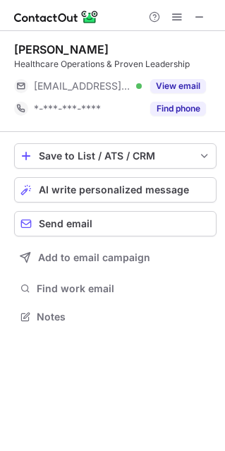
scroll to position [306, 225]
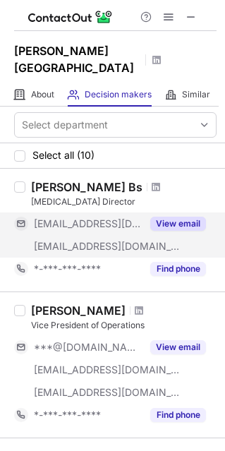
scroll to position [87, 0]
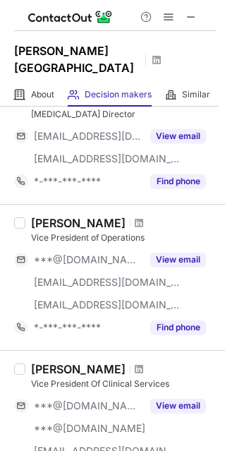
click at [67, 223] on div "[PERSON_NAME]" at bounding box center [78, 223] width 95 height 14
copy div "Ness"
click at [67, 223] on div "[PERSON_NAME]" at bounding box center [78, 223] width 95 height 14
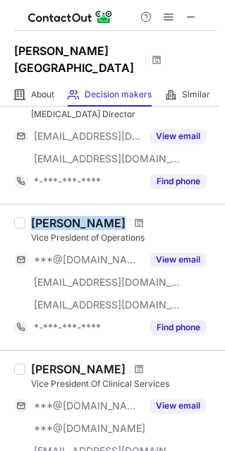
click at [67, 223] on div "David Ness" at bounding box center [78, 223] width 95 height 14
copy div "David Ness"
click at [135, 226] on span at bounding box center [139, 222] width 8 height 11
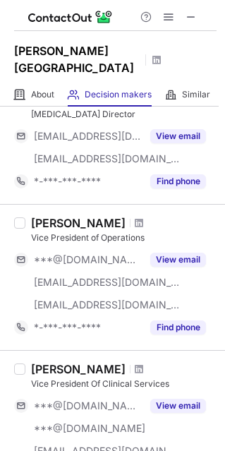
click at [71, 217] on div "David Ness" at bounding box center [78, 223] width 95 height 14
copy div "Ness"
click at [71, 217] on div "David Ness" at bounding box center [78, 223] width 95 height 14
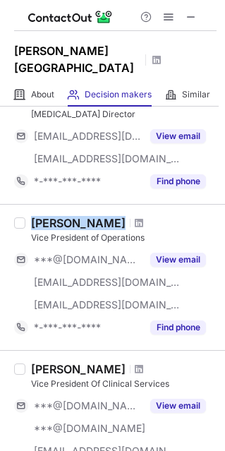
copy div "David Ness"
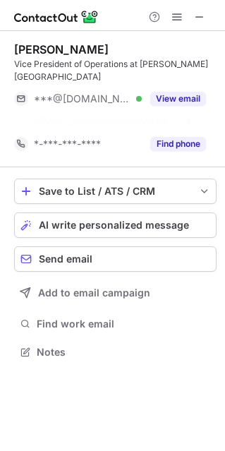
scroll to position [7, 7]
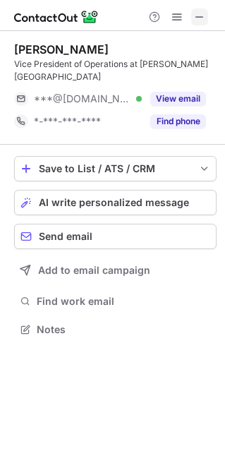
click at [194, 19] on span at bounding box center [199, 16] width 11 height 11
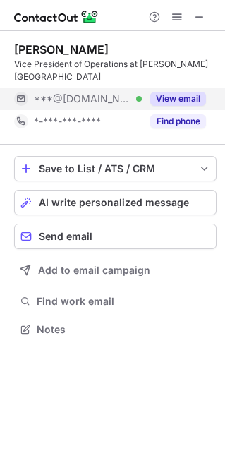
click at [193, 99] on button "View email" at bounding box center [178, 99] width 56 height 14
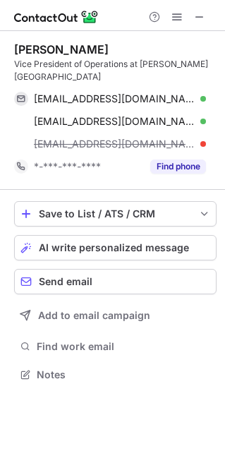
scroll to position [364, 225]
click at [194, 99] on span at bounding box center [198, 98] width 11 height 11
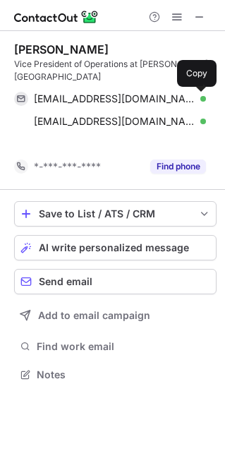
scroll to position [341, 225]
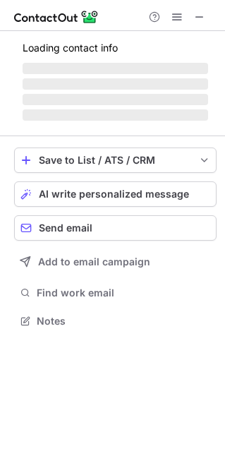
scroll to position [319, 225]
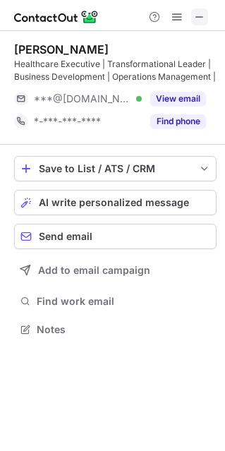
click at [194, 19] on span at bounding box center [199, 16] width 11 height 11
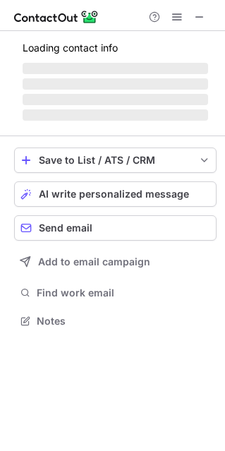
scroll to position [313, 225]
click at [191, 10] on button at bounding box center [199, 16] width 17 height 17
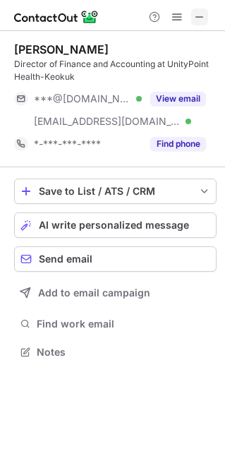
scroll to position [341, 225]
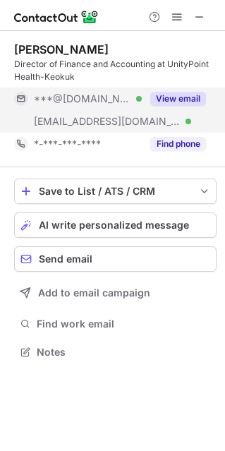
click at [190, 97] on button "View email" at bounding box center [178, 99] width 56 height 14
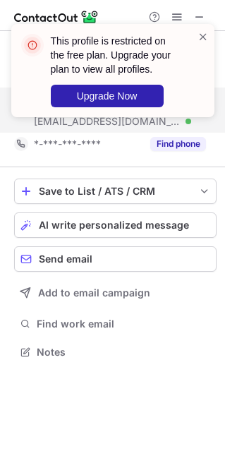
click at [199, 97] on div "This profile is restricted on the free plan. Upgrade your plan to view all prof…" at bounding box center [113, 76] width 226 height 133
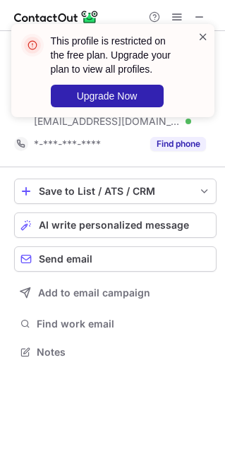
click at [198, 40] on span at bounding box center [203, 37] width 11 height 14
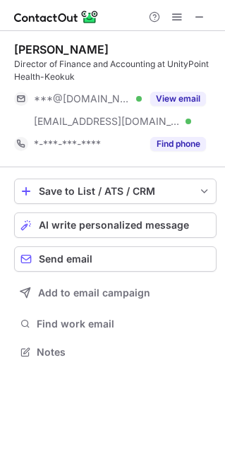
click at [173, 19] on div "This profile is restricted on the free plan. Upgrade your plan to view all prof…" at bounding box center [113, 76] width 226 height 133
click at [173, 19] on span at bounding box center [176, 16] width 11 height 11
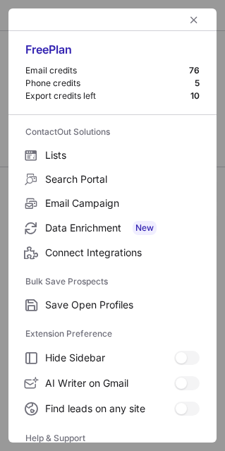
scroll to position [136, 0]
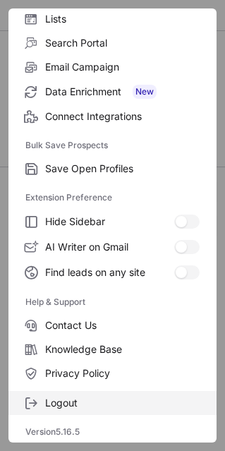
drag, startPoint x: 92, startPoint y: 389, endPoint x: 90, endPoint y: 399, distance: 10.3
click at [94, 389] on div "Logout" at bounding box center [112, 400] width 208 height 30
click at [87, 403] on span "Logout" at bounding box center [122, 402] width 154 height 13
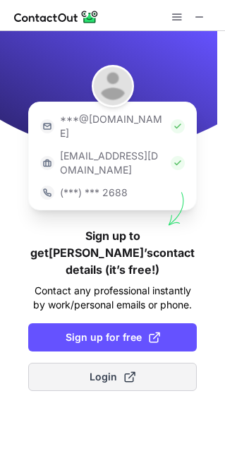
click at [148, 363] on button "Login" at bounding box center [112, 377] width 169 height 28
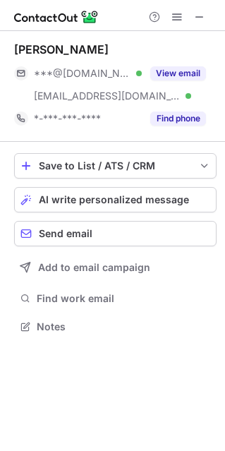
scroll to position [317, 225]
click at [173, 23] on span at bounding box center [176, 16] width 11 height 11
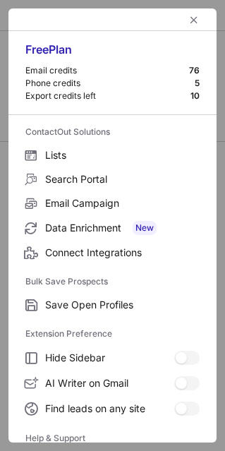
scroll to position [136, 0]
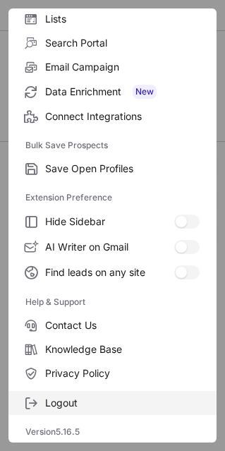
click at [101, 400] on span "Logout" at bounding box center [122, 402] width 154 height 13
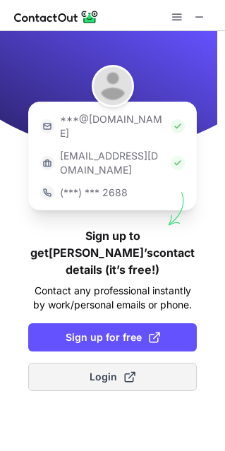
click at [134, 371] on span at bounding box center [129, 376] width 11 height 11
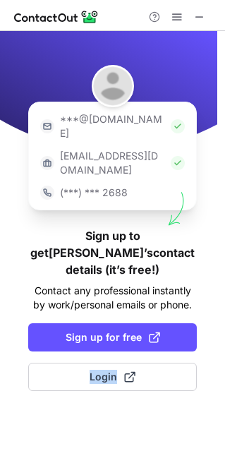
click at [6, 331] on div "***@gmail.com ***@company.com (***) *** 2688 Sign up to get Kristina’s contact …" at bounding box center [112, 241] width 225 height 420
copy span "Login"
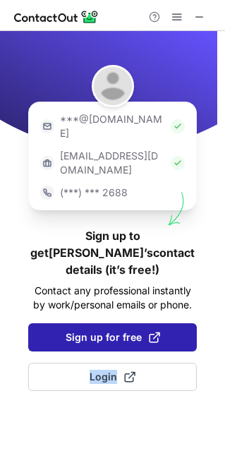
click at [141, 330] on span "Sign up for free" at bounding box center [113, 337] width 95 height 14
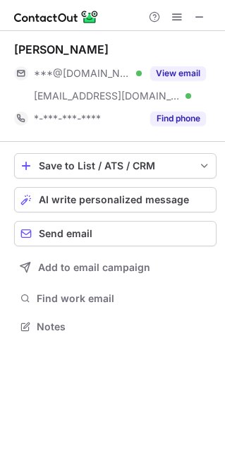
scroll to position [317, 225]
click at [172, 20] on span at bounding box center [176, 16] width 11 height 11
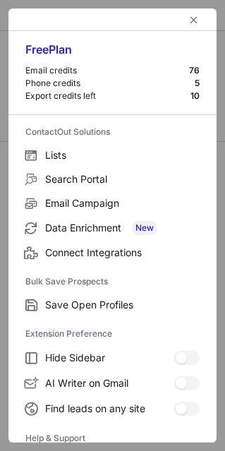
scroll to position [136, 0]
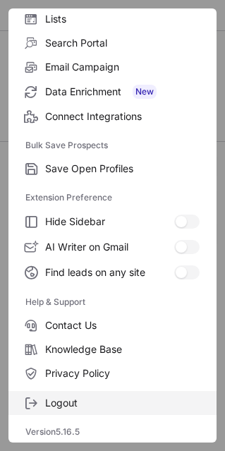
click at [102, 394] on label "Logout" at bounding box center [112, 403] width 208 height 24
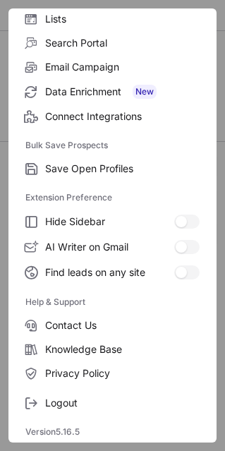
copy span "Login"
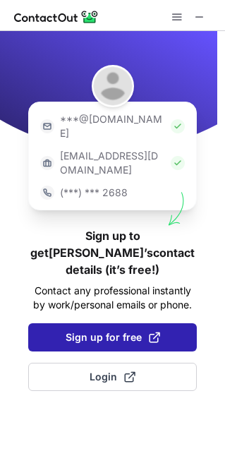
click at [142, 330] on span "Sign up for free" at bounding box center [113, 337] width 95 height 14
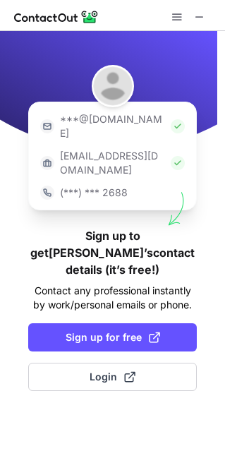
click at [101, 308] on div "***@gmail.com ***@company.com (***) *** 2688 Sign up to get Kristina’s contact …" at bounding box center [112, 241] width 225 height 420
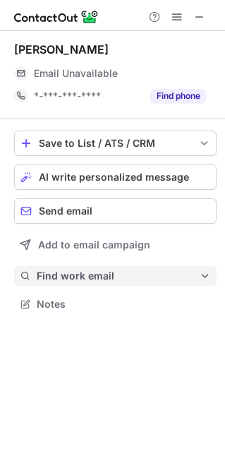
scroll to position [313, 225]
click at [109, 282] on span "Find work email" at bounding box center [118, 275] width 163 height 13
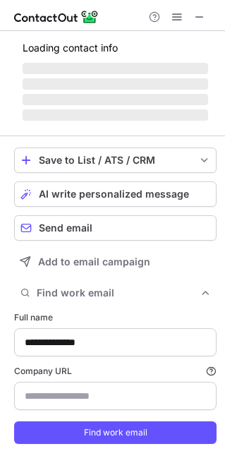
scroll to position [466, 215]
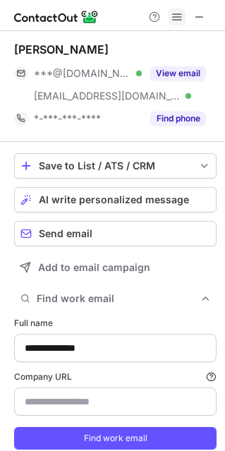
click at [177, 18] on span at bounding box center [176, 16] width 11 height 11
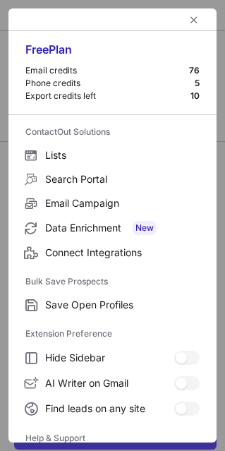
scroll to position [136, 0]
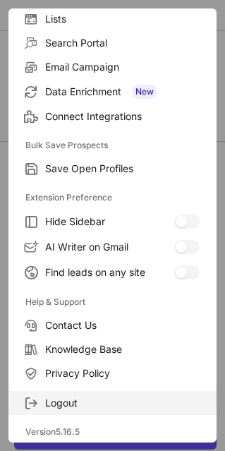
click at [102, 394] on label "Logout" at bounding box center [112, 403] width 208 height 24
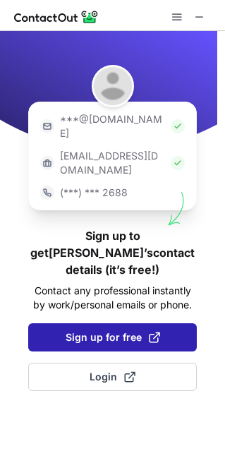
click at [146, 323] on button "Sign up for free" at bounding box center [112, 337] width 169 height 28
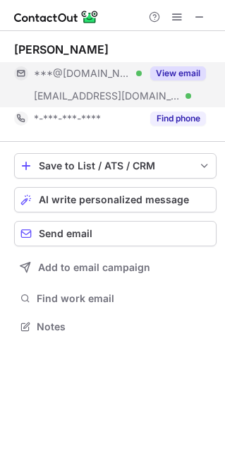
scroll to position [317, 225]
click at [183, 75] on button "View email" at bounding box center [178, 73] width 56 height 14
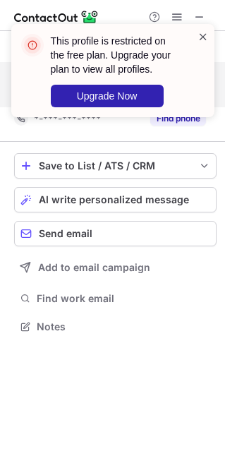
click at [202, 42] on span at bounding box center [203, 37] width 11 height 14
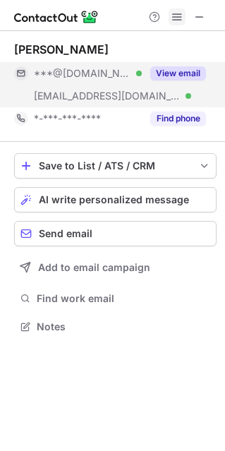
click at [173, 18] on span at bounding box center [176, 16] width 11 height 11
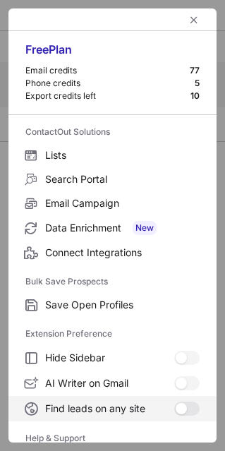
scroll to position [136, 0]
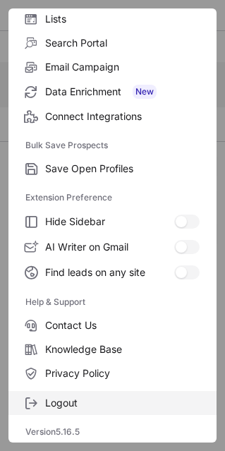
click at [99, 400] on span "Logout" at bounding box center [122, 402] width 154 height 13
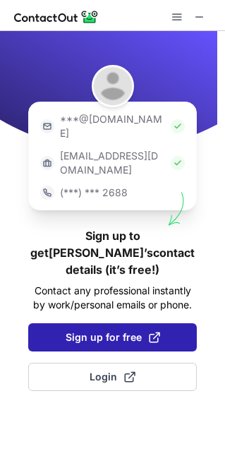
click at [140, 323] on button "Sign up for free" at bounding box center [112, 337] width 169 height 28
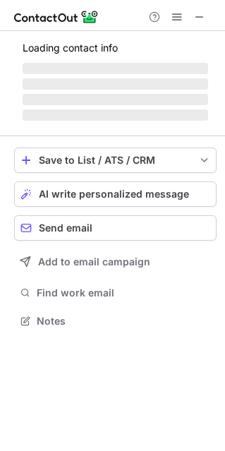
scroll to position [313, 225]
click at [170, 16] on button at bounding box center [177, 16] width 17 height 17
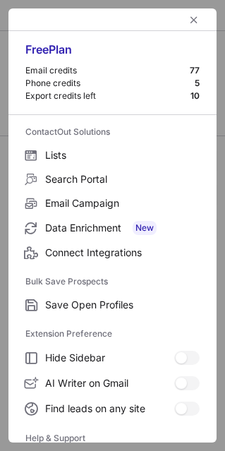
scroll to position [0, 0]
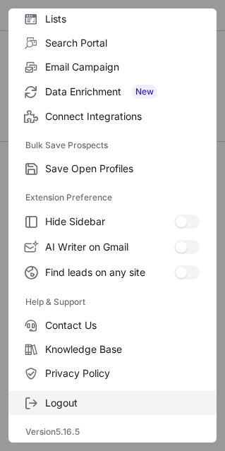
click at [97, 397] on span "Logout" at bounding box center [122, 402] width 154 height 13
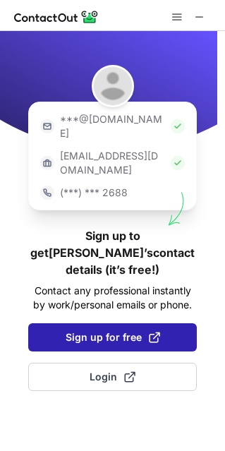
click at [138, 323] on button "Sign up for free" at bounding box center [112, 337] width 169 height 28
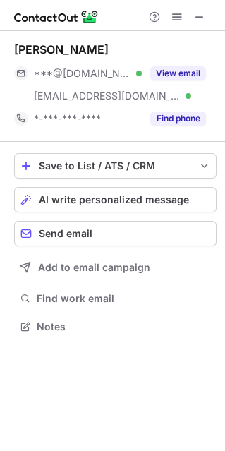
scroll to position [317, 225]
click at [187, 77] on button "View email" at bounding box center [178, 73] width 56 height 14
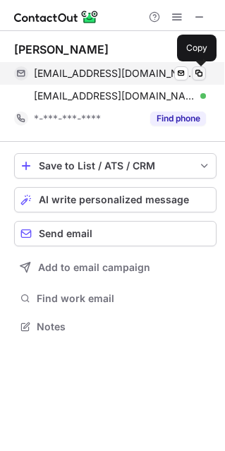
click at [195, 72] on span at bounding box center [198, 73] width 11 height 11
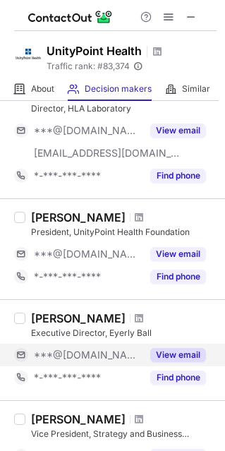
scroll to position [176, 0]
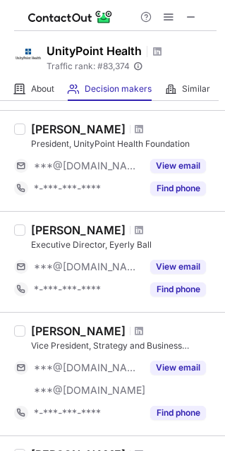
click at [56, 236] on div "[PERSON_NAME] Executive Director, Eyerly Ball" at bounding box center [124, 237] width 186 height 28
click at [56, 232] on div "Bill Dean" at bounding box center [78, 230] width 95 height 14
copy div "Dean"
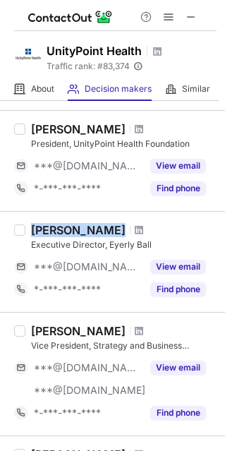
click at [56, 232] on div "Bill Dean" at bounding box center [78, 230] width 95 height 14
copy div "Bill Dean"
click at [135, 227] on span at bounding box center [139, 229] width 8 height 11
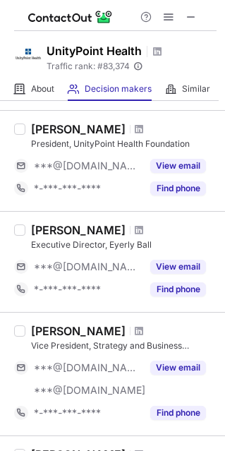
click at [49, 243] on div "Executive Director, Eyerly Ball" at bounding box center [124, 244] width 186 height 13
copy div "Executive Director"
drag, startPoint x: 49, startPoint y: 243, endPoint x: 83, endPoint y: 245, distance: 33.9
click at [83, 245] on div "Executive Director, Eyerly Ball" at bounding box center [124, 244] width 186 height 13
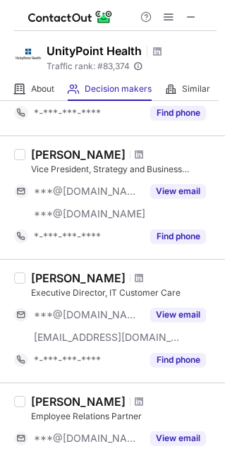
scroll to position [441, 0]
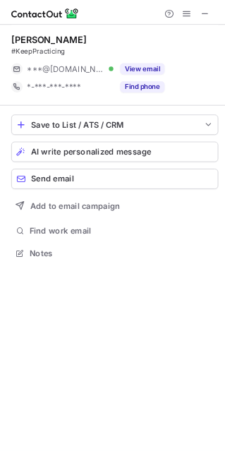
scroll to position [306, 225]
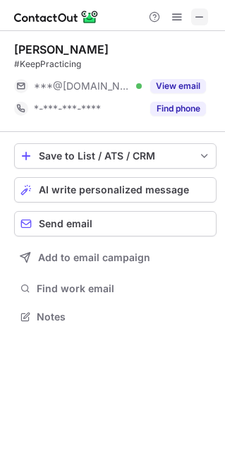
click at [207, 13] on button at bounding box center [199, 16] width 17 height 17
